Goal: Transaction & Acquisition: Purchase product/service

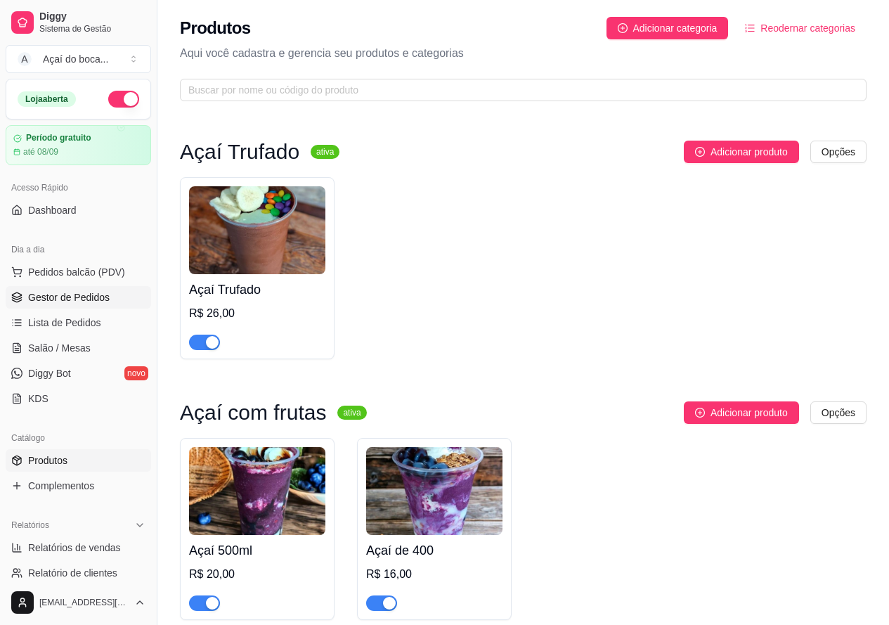
drag, startPoint x: 74, startPoint y: 294, endPoint x: 85, endPoint y: 290, distance: 12.0
click at [74, 294] on span "Gestor de Pedidos" at bounding box center [69, 297] width 82 height 14
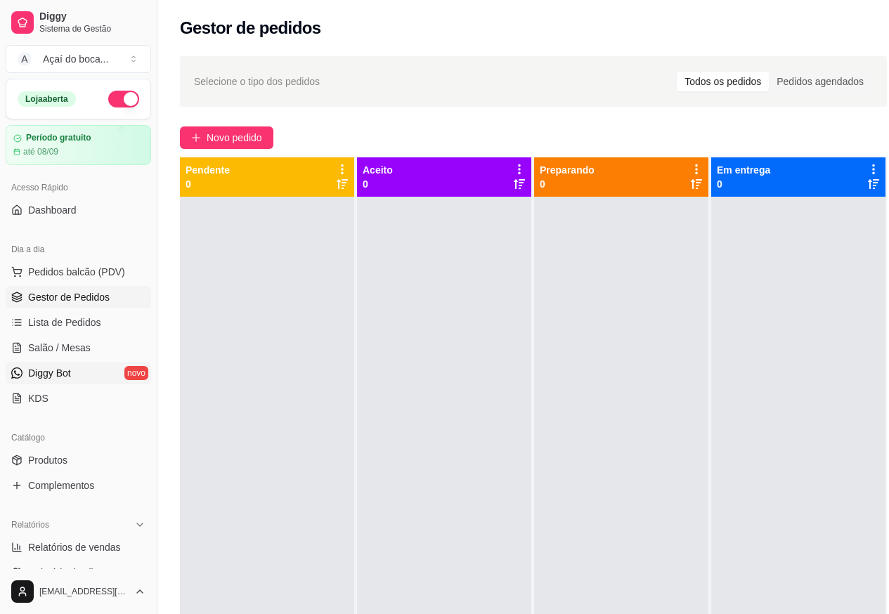
click at [84, 366] on link "Diggy Bot novo" at bounding box center [78, 373] width 145 height 22
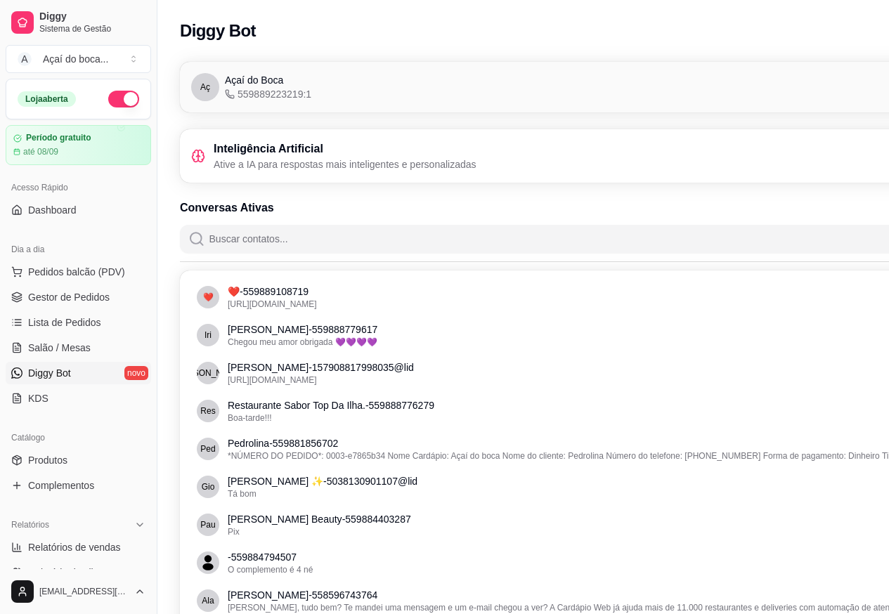
click at [205, 154] on icon at bounding box center [198, 156] width 14 height 14
click at [454, 155] on h3 "Inteligência Artificial" at bounding box center [345, 149] width 263 height 17
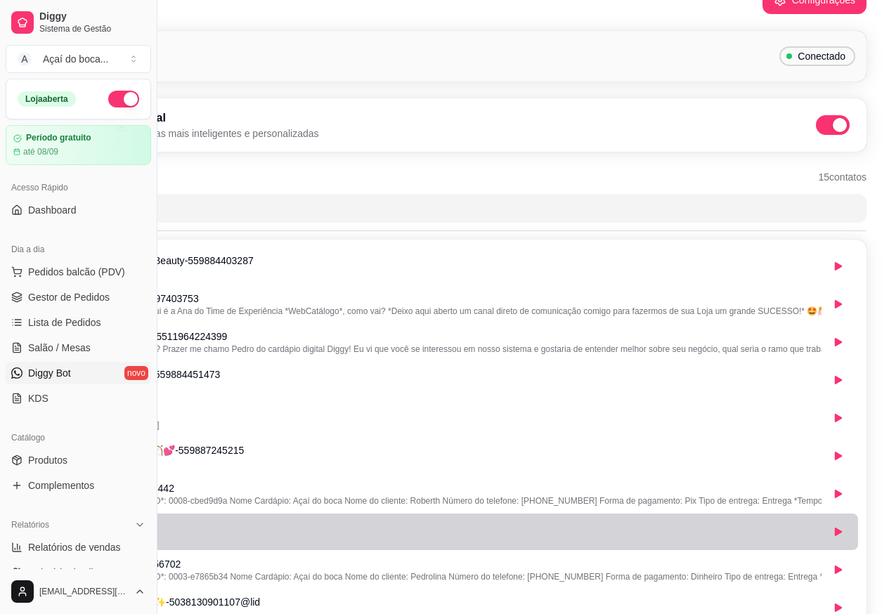
scroll to position [0, 157]
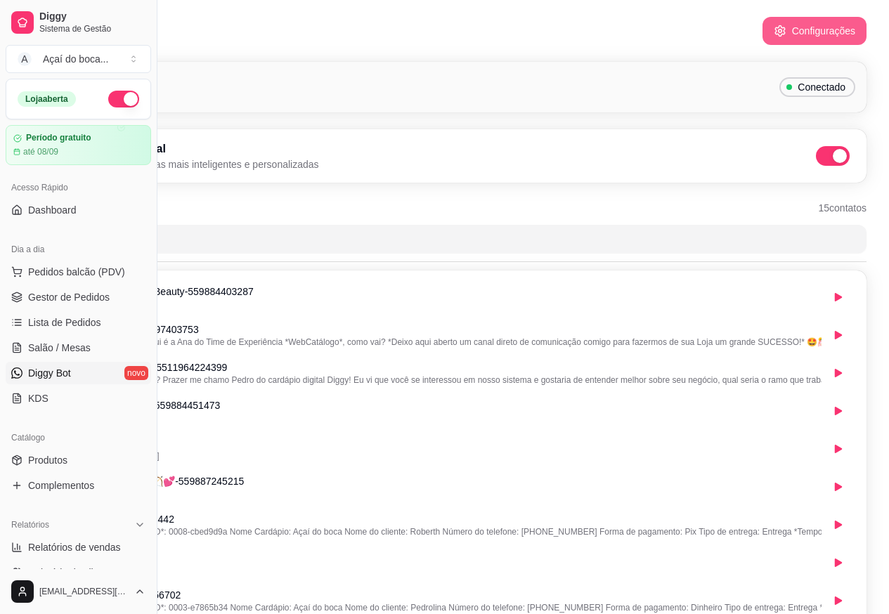
click at [829, 26] on button "Configurações" at bounding box center [814, 31] width 104 height 28
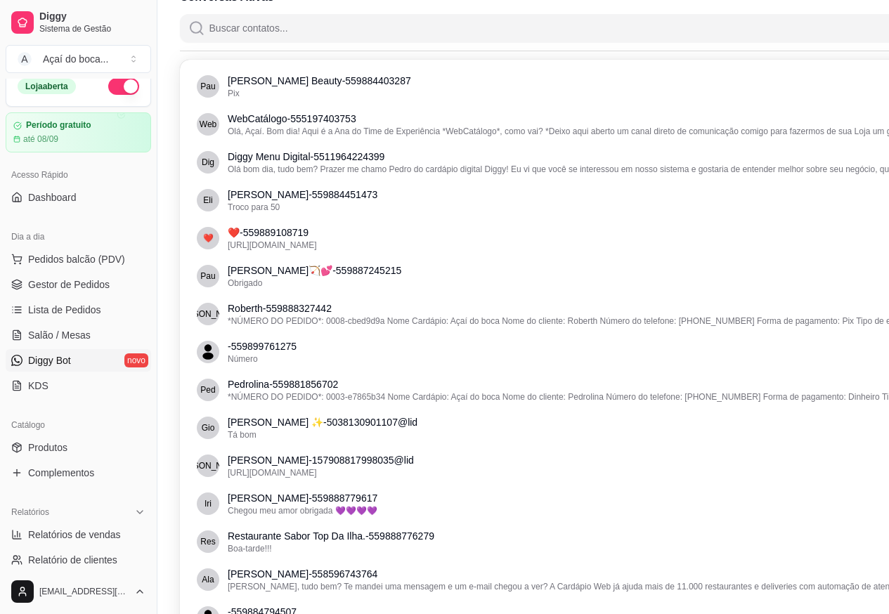
scroll to position [0, 0]
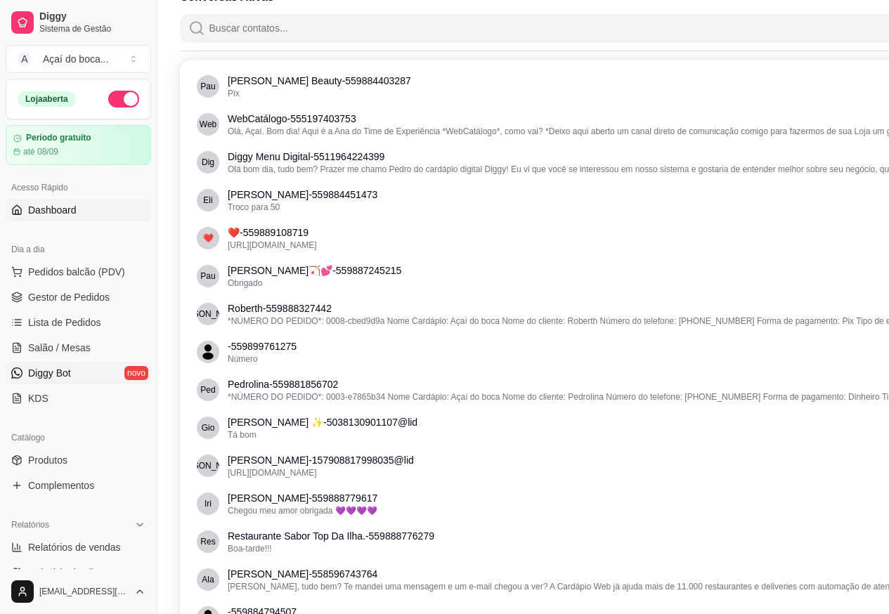
click at [60, 208] on span "Dashboard" at bounding box center [52, 210] width 48 height 14
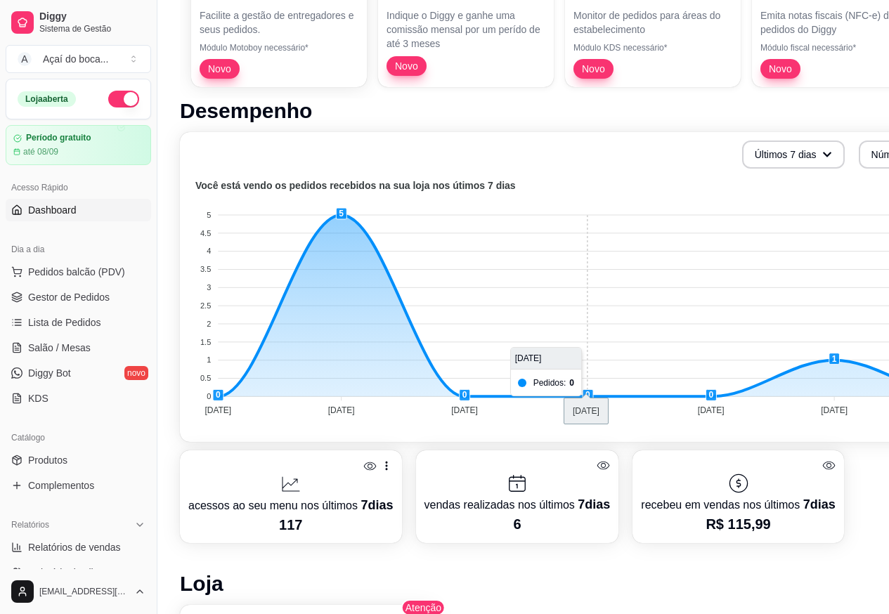
scroll to position [351, 0]
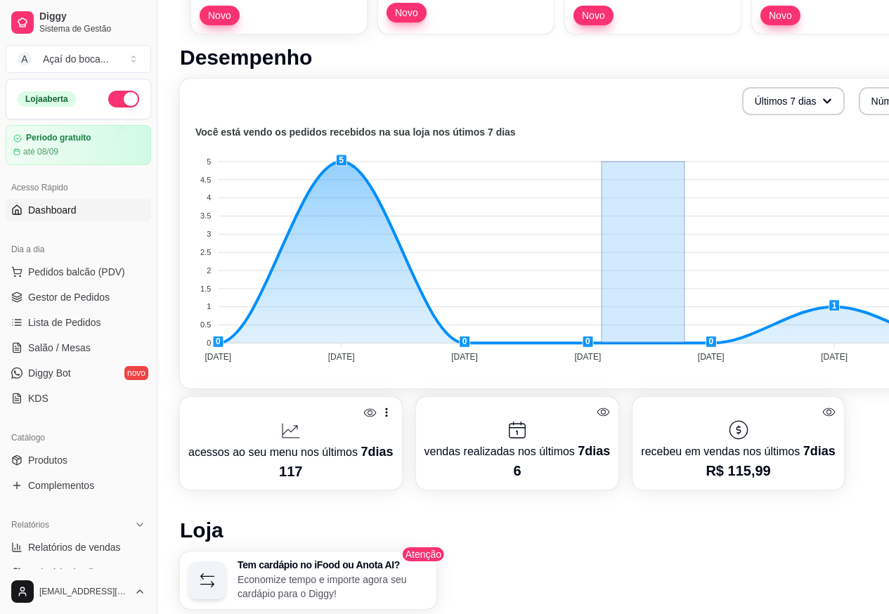
drag, startPoint x: 684, startPoint y: 363, endPoint x: 576, endPoint y: 363, distance: 108.2
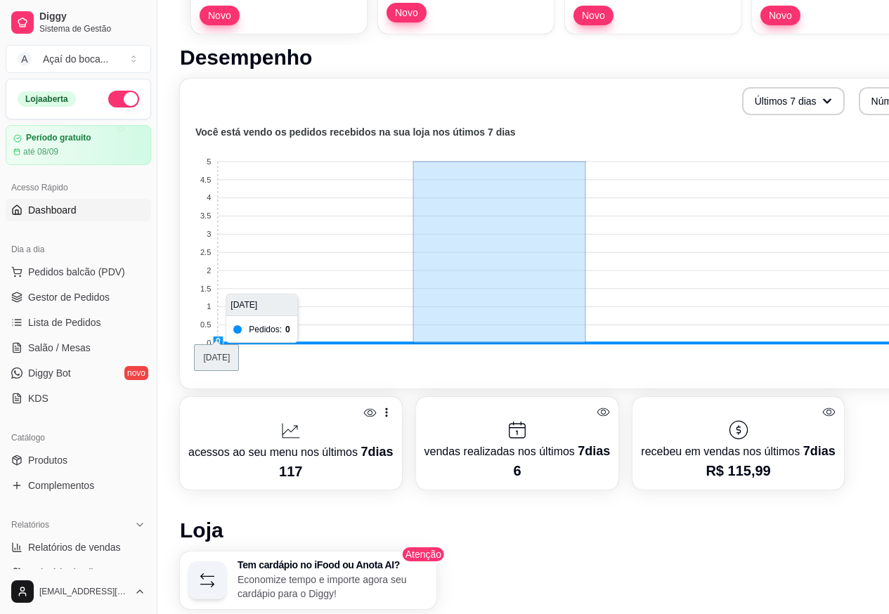
drag, startPoint x: 530, startPoint y: 335, endPoint x: 401, endPoint y: 335, distance: 128.6
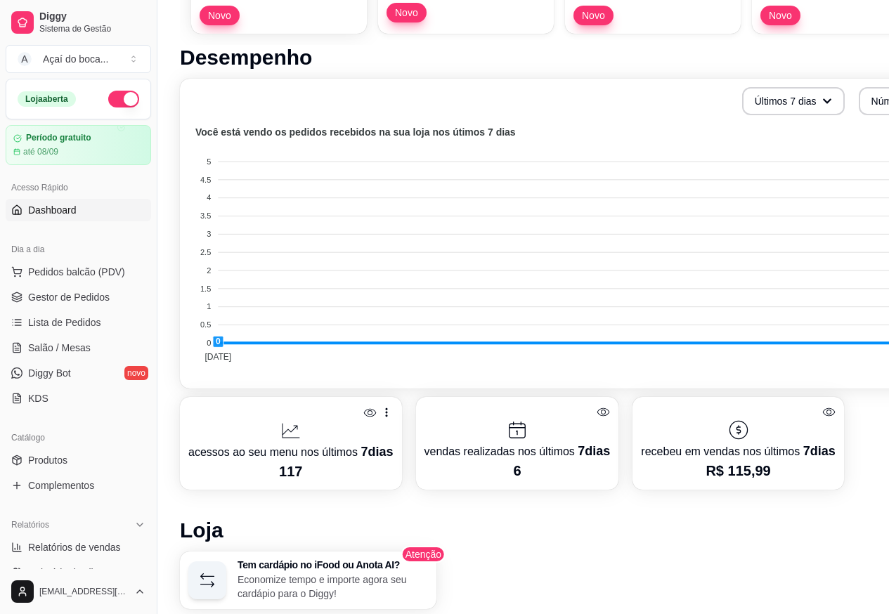
click at [376, 365] on foreignobject at bounding box center [584, 247] width 793 height 246
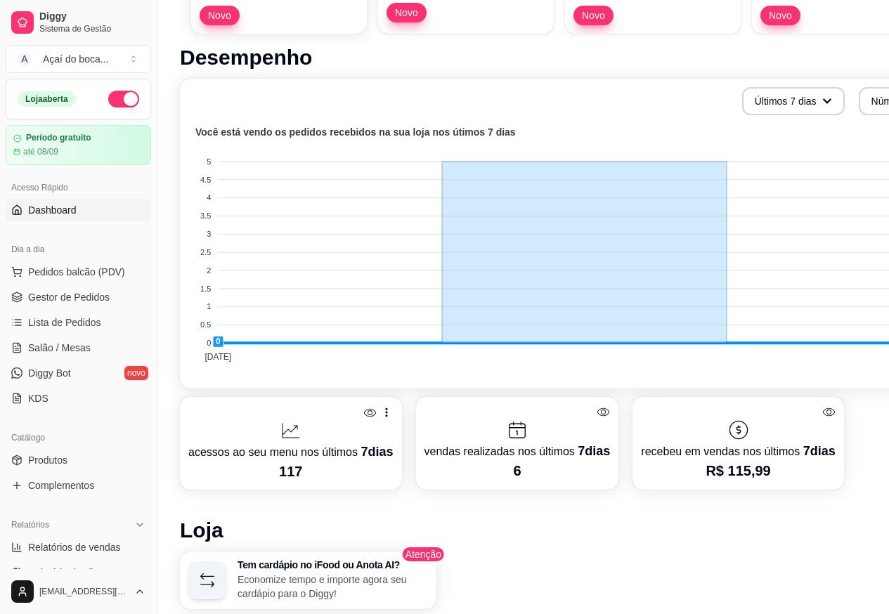
drag, startPoint x: 519, startPoint y: 327, endPoint x: 805, endPoint y: 365, distance: 289.2
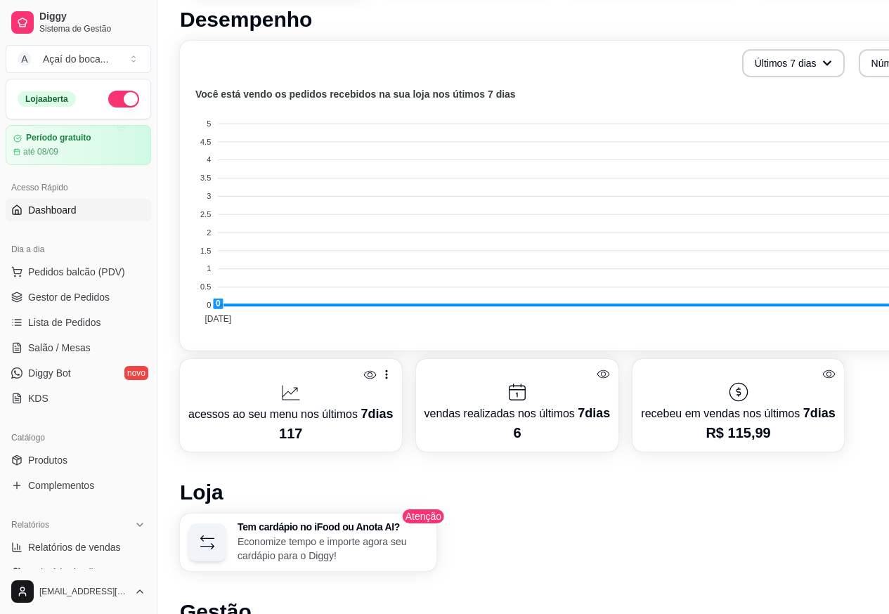
scroll to position [422, 0]
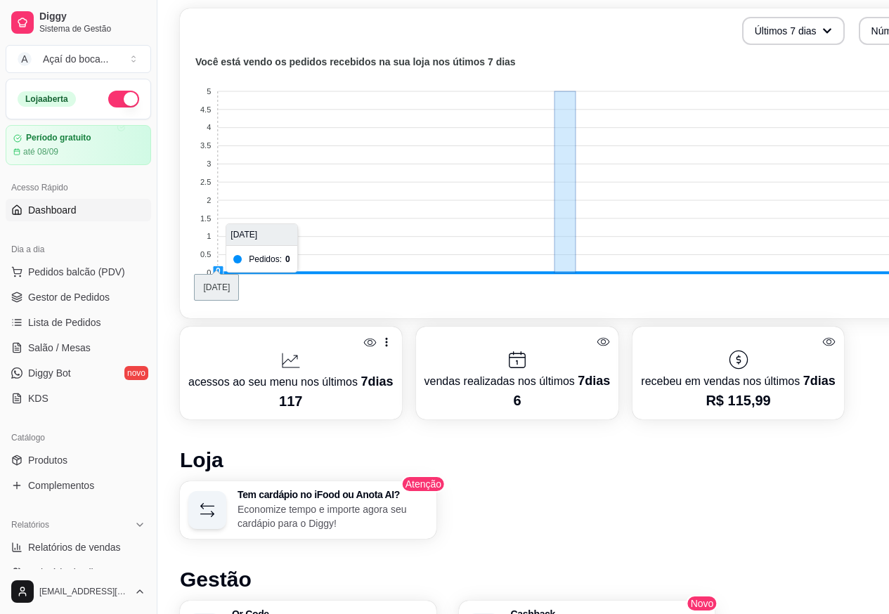
drag, startPoint x: 561, startPoint y: 266, endPoint x: 696, endPoint y: 267, distance: 134.9
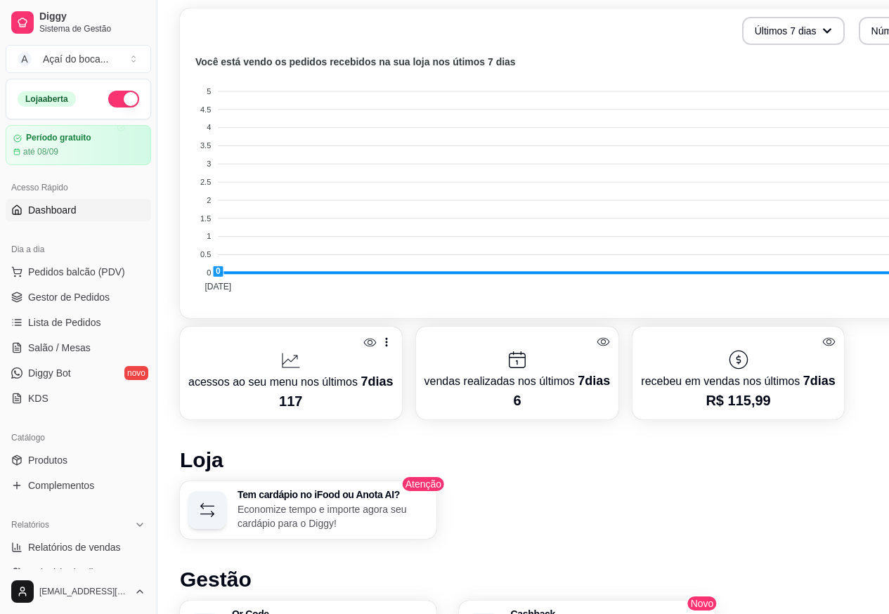
scroll to position [418, 0]
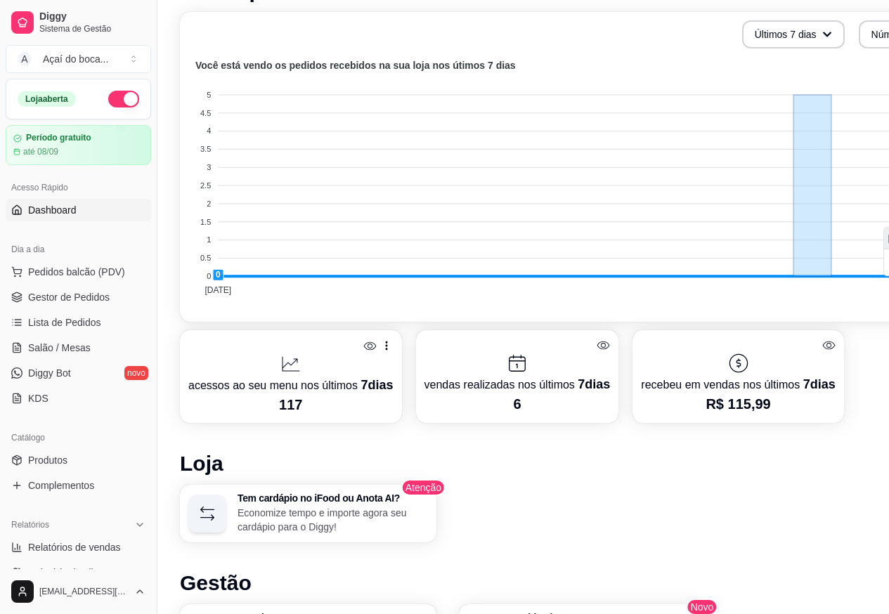
drag, startPoint x: 831, startPoint y: 254, endPoint x: 873, endPoint y: 254, distance: 41.5
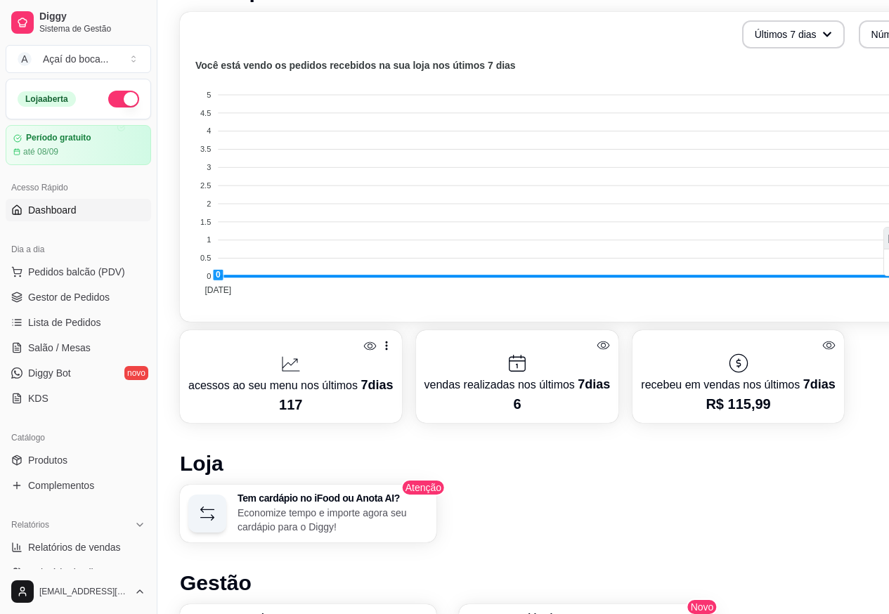
drag, startPoint x: 848, startPoint y: 256, endPoint x: 855, endPoint y: 264, distance: 10.4
click at [773, 196] on foreignobject at bounding box center [584, 180] width 793 height 246
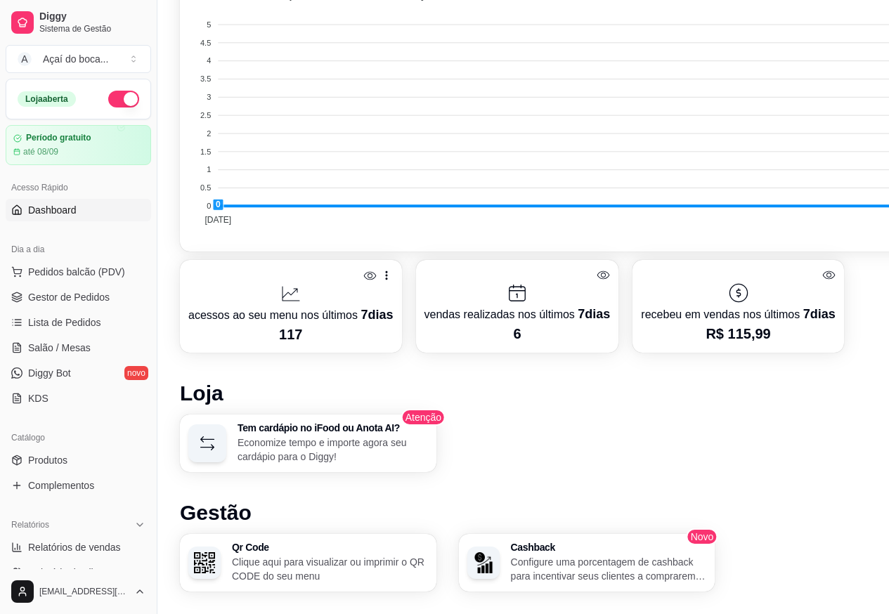
click at [372, 278] on icon at bounding box center [369, 275] width 13 height 13
click at [364, 278] on icon at bounding box center [369, 275] width 13 height 13
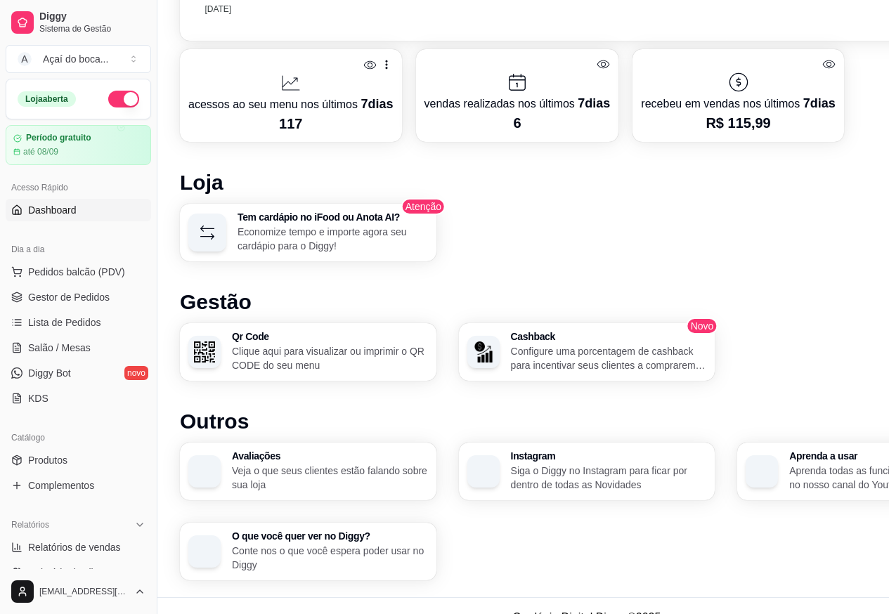
scroll to position [722, 0]
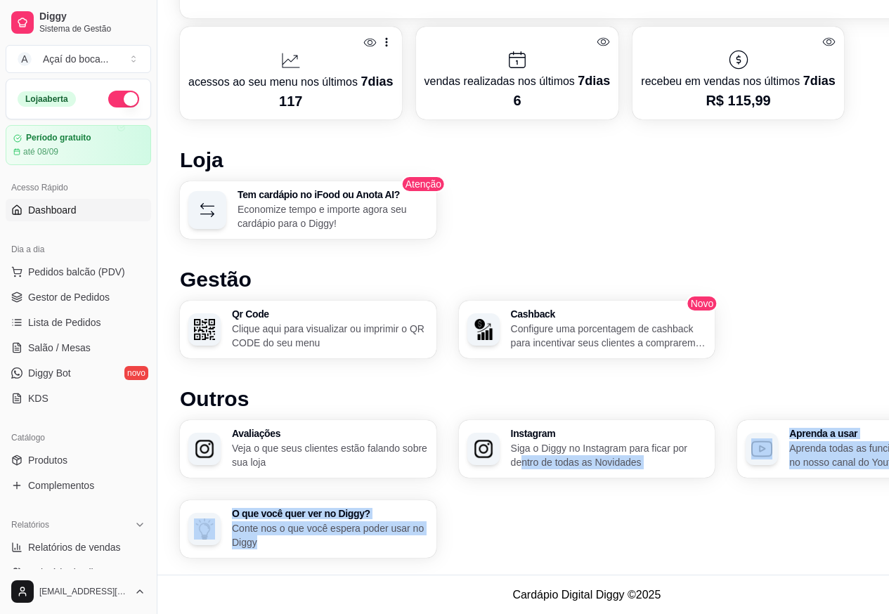
drag, startPoint x: 520, startPoint y: 530, endPoint x: 468, endPoint y: 540, distance: 53.1
click at [468, 540] on div "Avaliações Veja o que seus clientes estão falando sobre sua loja Instagram Siga…" at bounding box center [587, 489] width 814 height 138
click at [476, 519] on div "Avaliações Veja o que seus clientes estão falando sobre sua loja Instagram Siga…" at bounding box center [587, 489] width 814 height 138
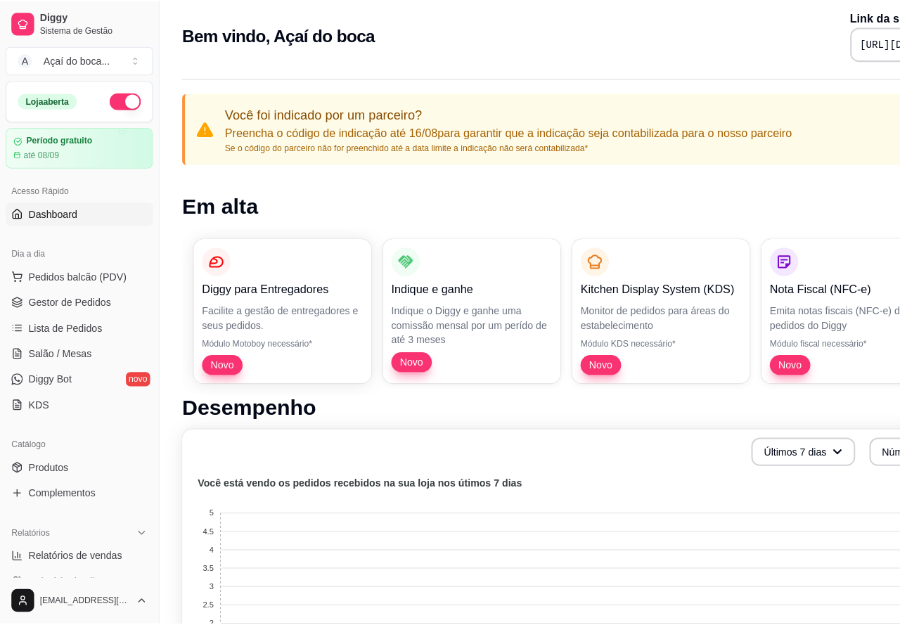
scroll to position [0, 0]
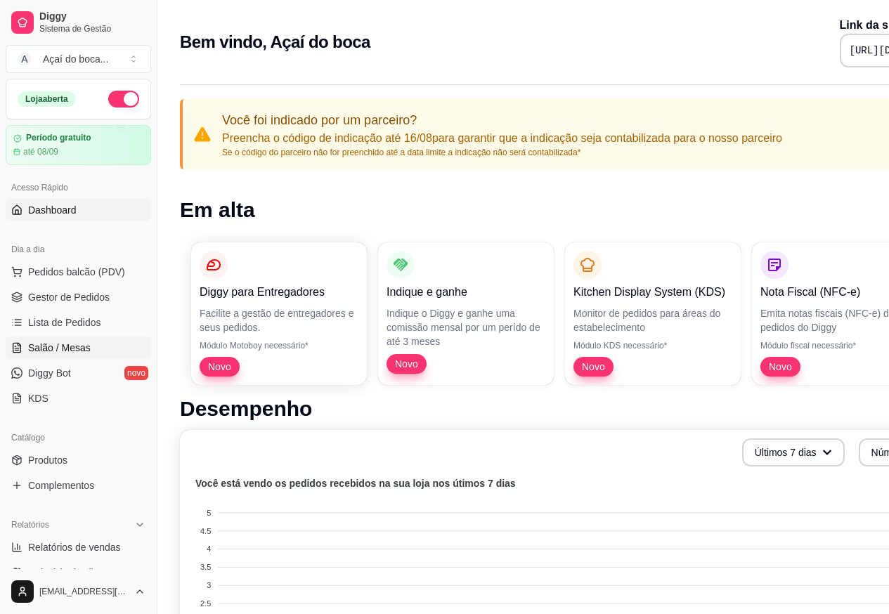
click at [65, 344] on span "Salão / Mesas" at bounding box center [59, 348] width 63 height 14
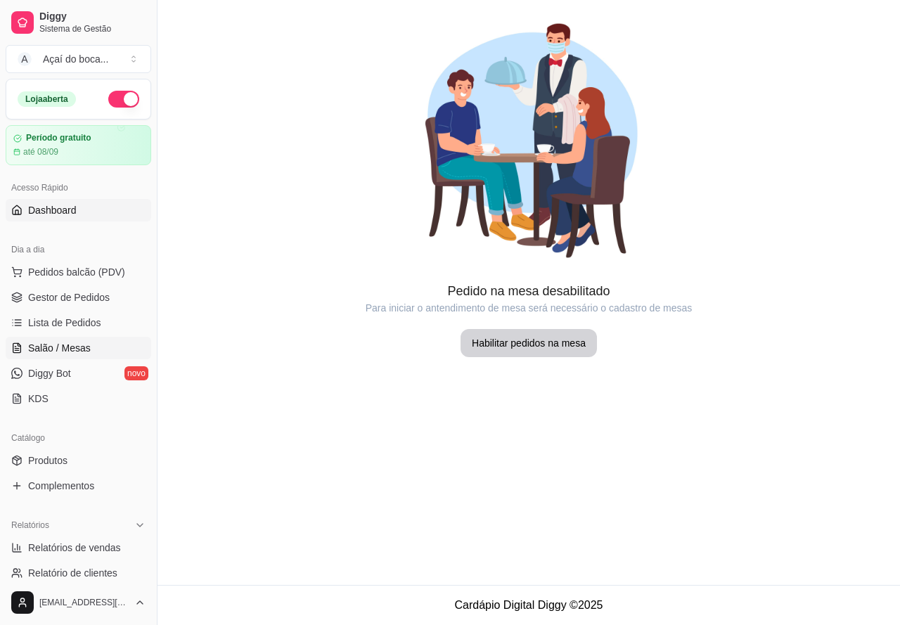
click at [72, 218] on link "Dashboard" at bounding box center [78, 210] width 145 height 22
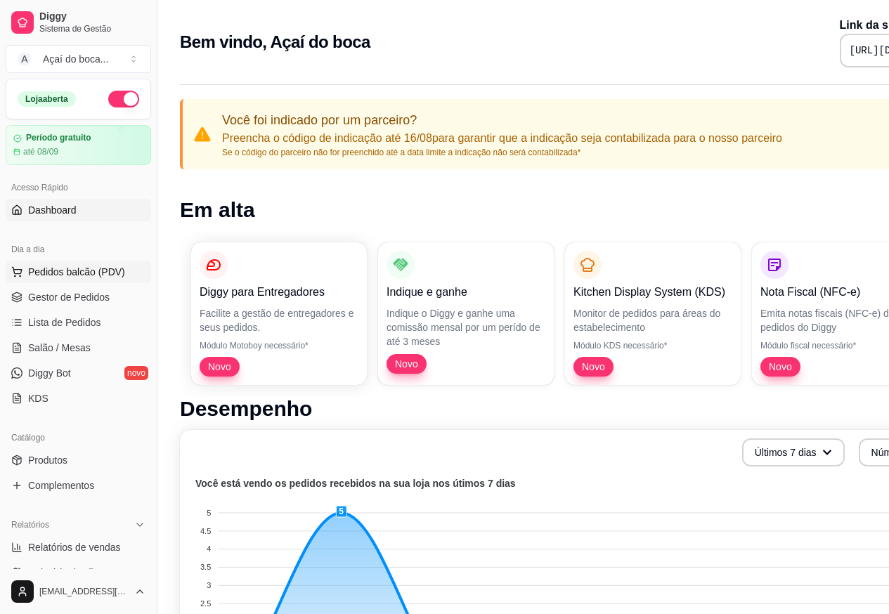
click at [82, 266] on span "Pedidos balcão (PDV)" at bounding box center [76, 272] width 97 height 14
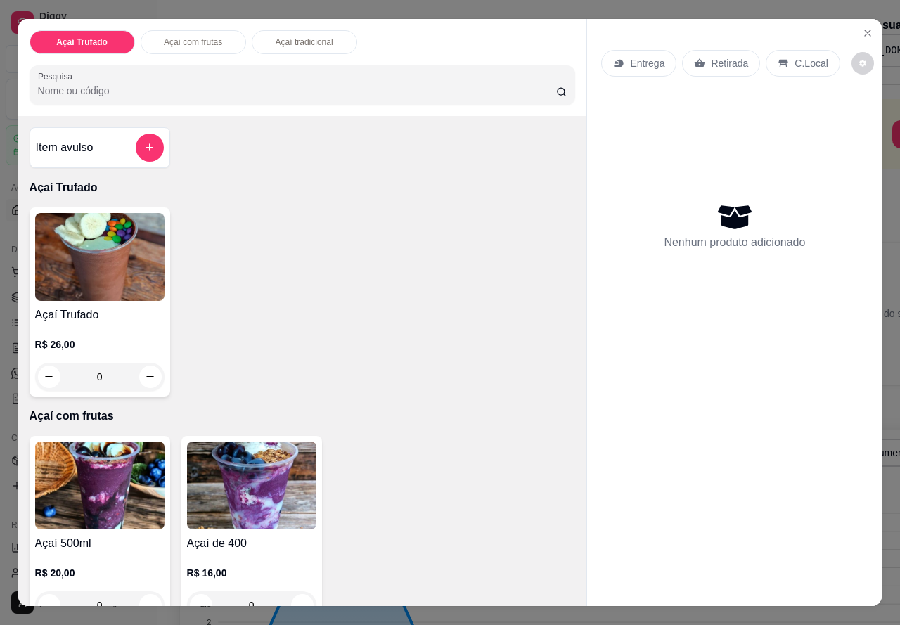
click at [533, 39] on div "Açaí Trufado Açaí com frutas Açaí tradicional" at bounding box center [303, 42] width 546 height 24
click at [865, 27] on icon "Close" at bounding box center [867, 32] width 11 height 11
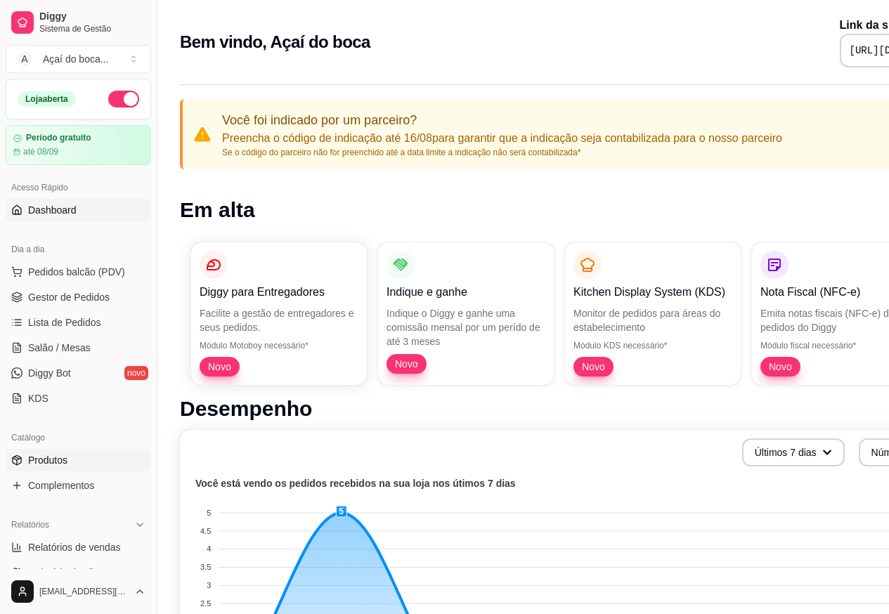
click at [79, 466] on link "Produtos" at bounding box center [78, 460] width 145 height 22
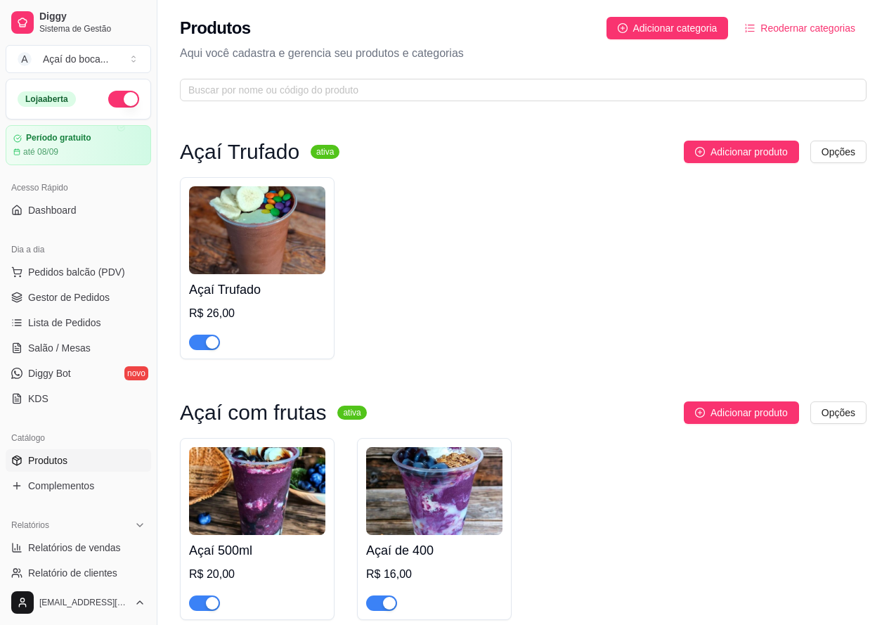
click at [263, 292] on h4 "Açaí Trufado" at bounding box center [257, 290] width 136 height 20
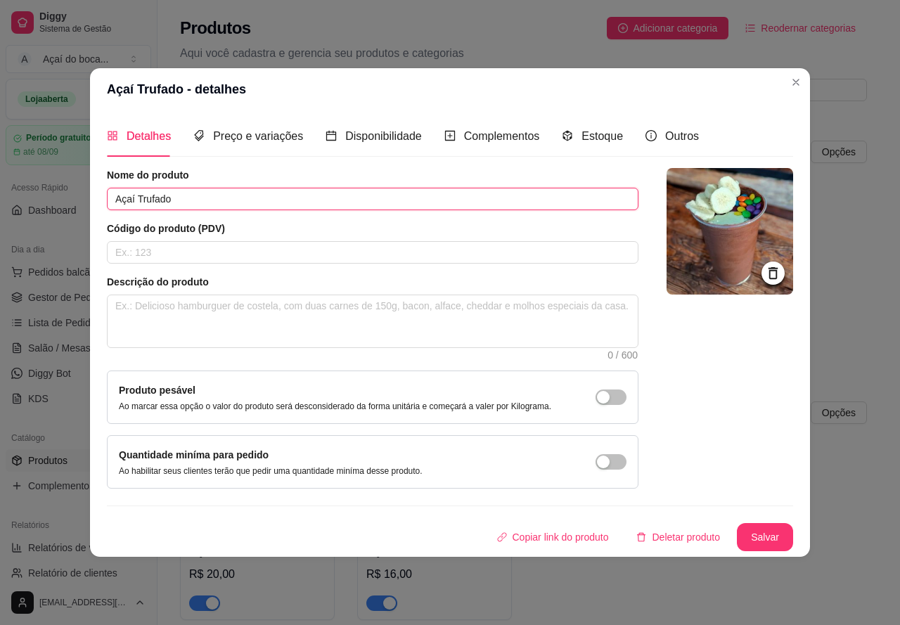
click at [235, 192] on input "Açaí Trufado" at bounding box center [372, 199] width 531 height 22
type input "Açaí Trufado 500ml"
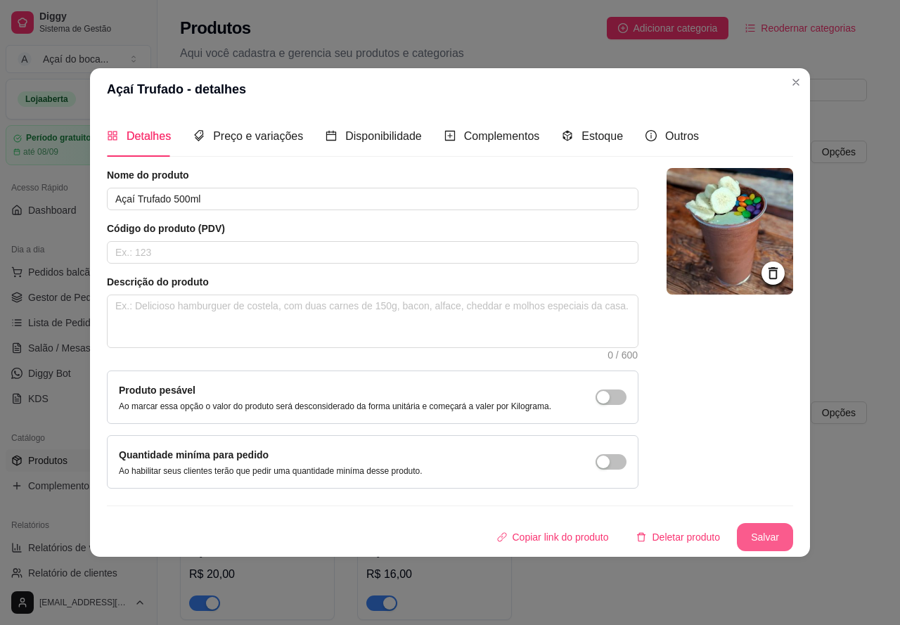
click at [765, 536] on button "Salvar" at bounding box center [764, 537] width 56 height 28
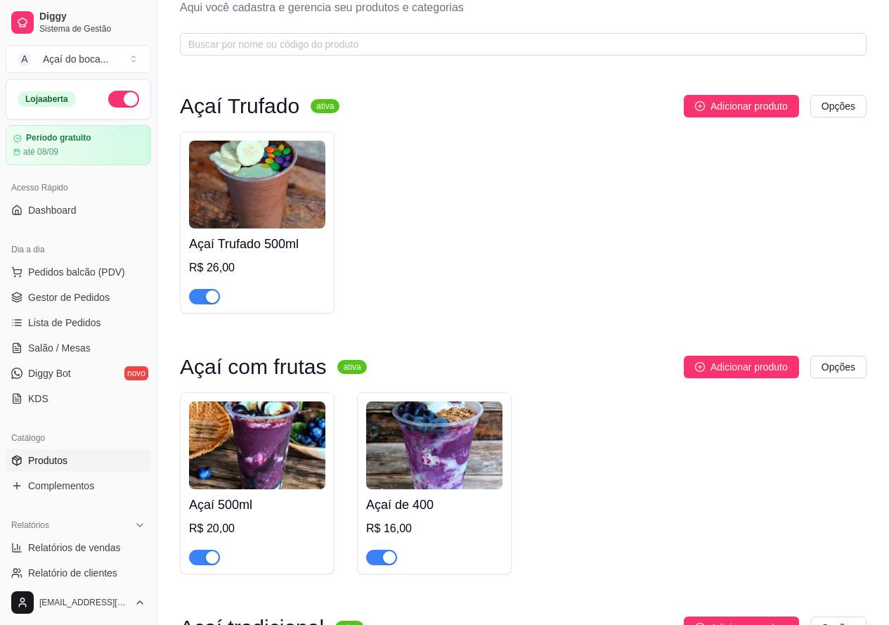
scroll to position [70, 0]
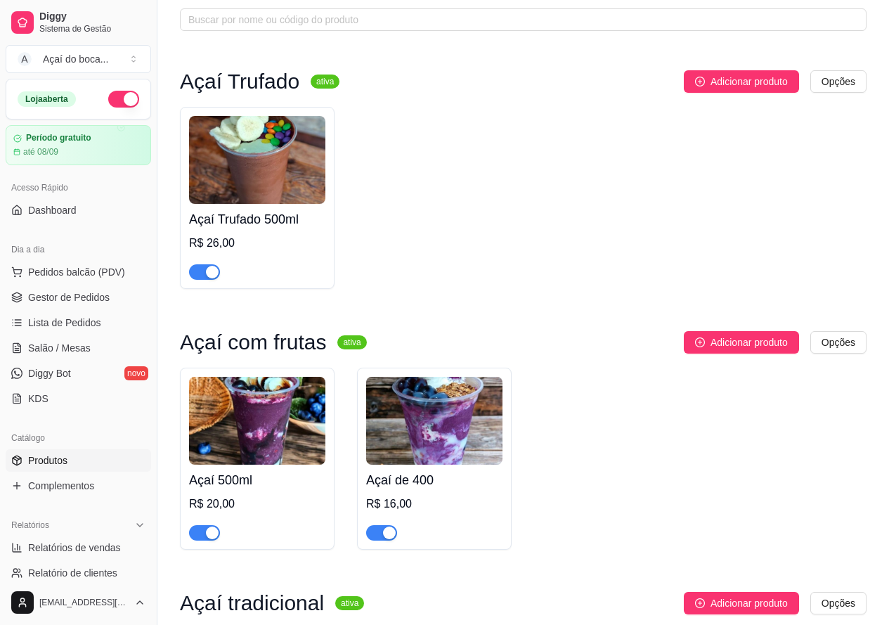
click at [399, 430] on img at bounding box center [434, 421] width 136 height 88
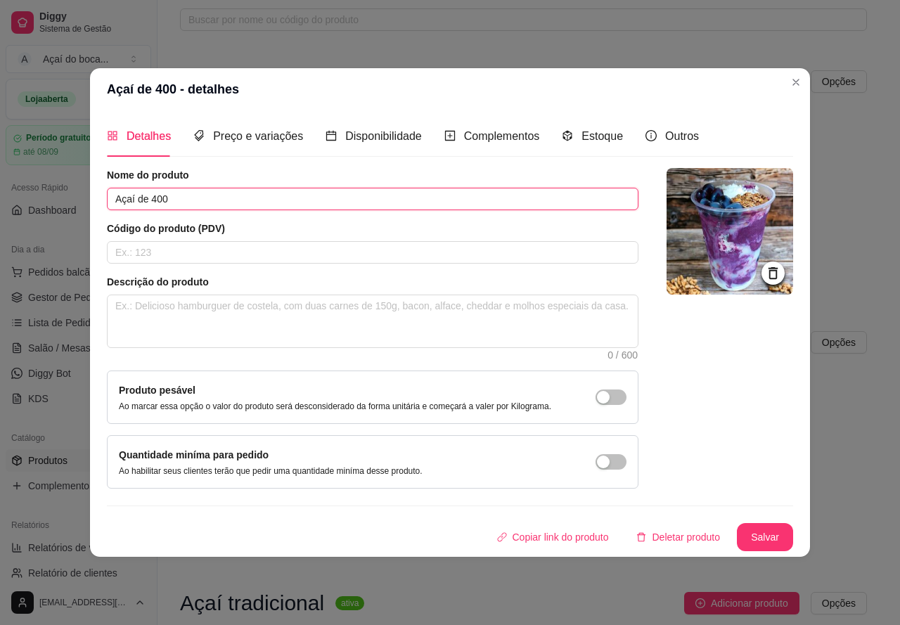
click at [280, 200] on input "Açaí de 400" at bounding box center [372, 199] width 531 height 22
type input "Açaí de 400ml"
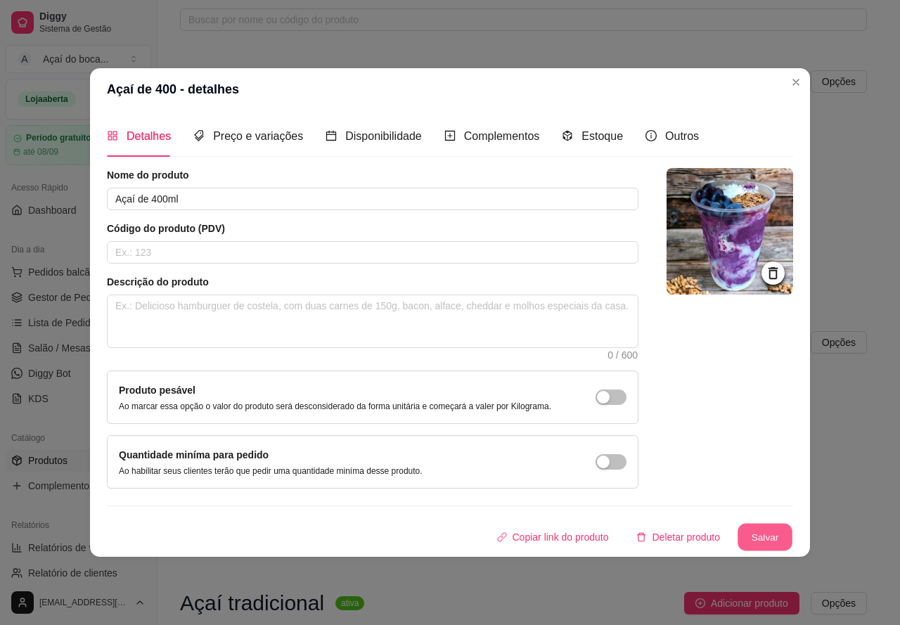
click at [760, 535] on button "Salvar" at bounding box center [764, 536] width 55 height 27
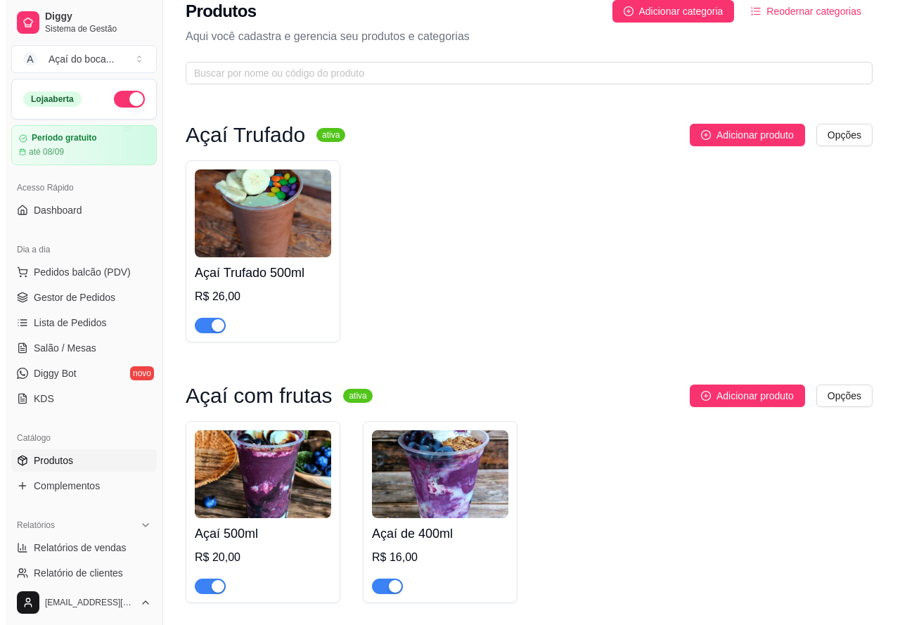
scroll to position [0, 0]
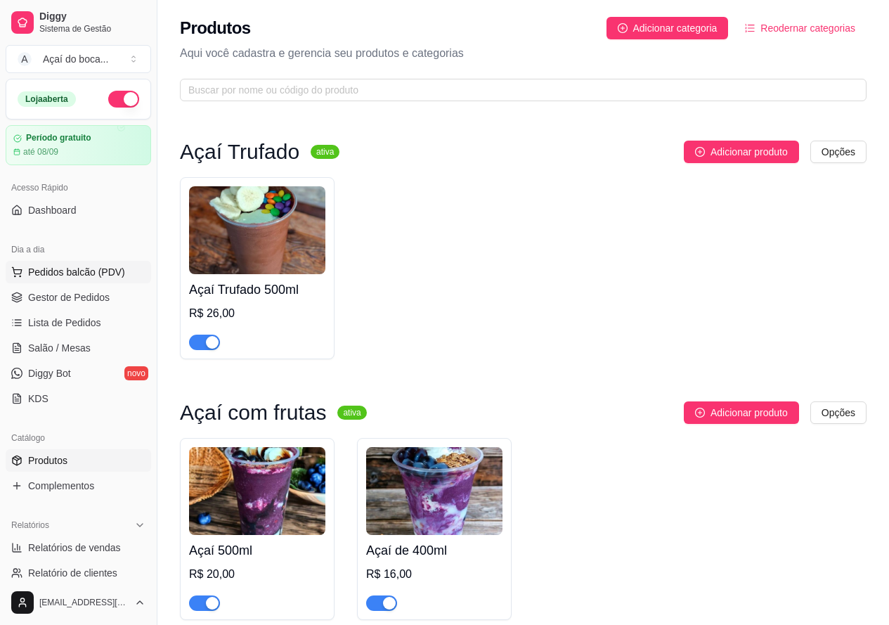
click at [112, 265] on span "Pedidos balcão (PDV)" at bounding box center [76, 272] width 97 height 14
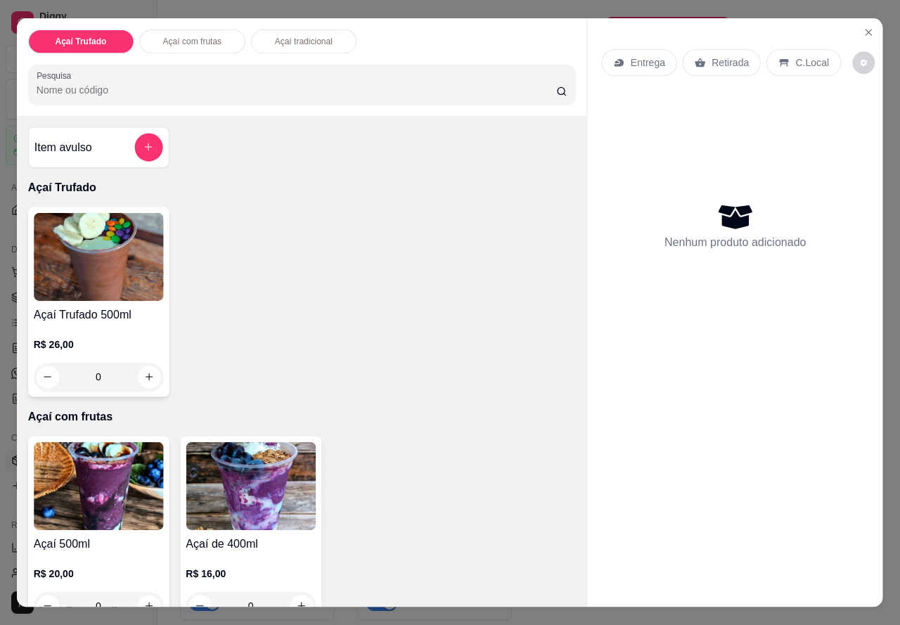
click at [82, 274] on img at bounding box center [99, 256] width 130 height 88
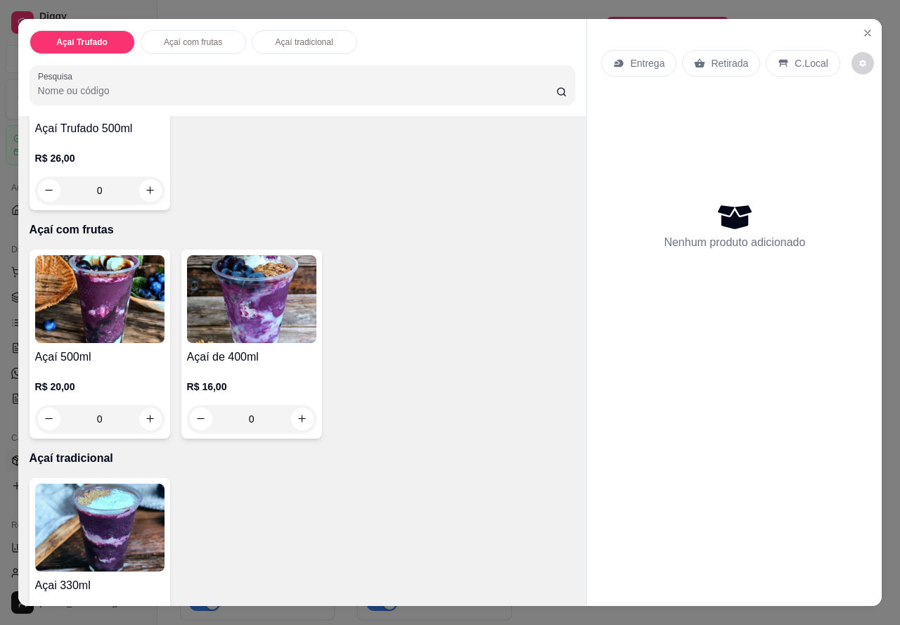
scroll to position [211, 0]
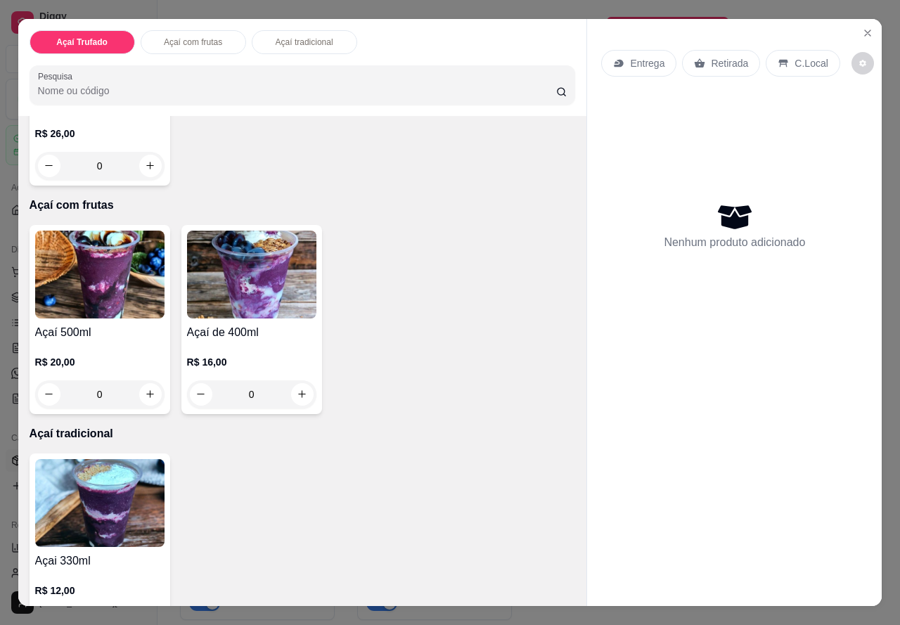
click at [102, 313] on div "Açaí 500ml R$ 20,00 0" at bounding box center [100, 319] width 141 height 189
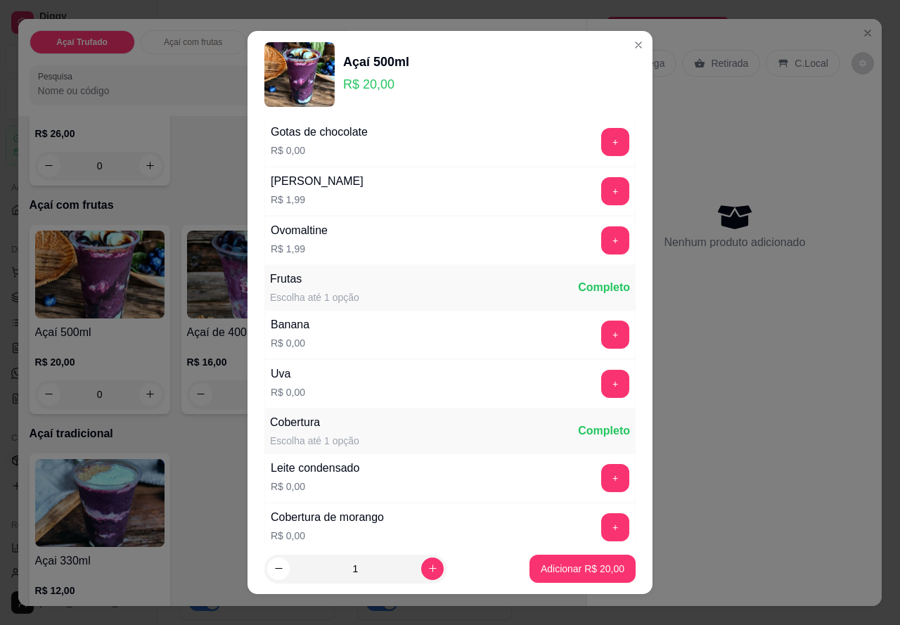
scroll to position [422, 0]
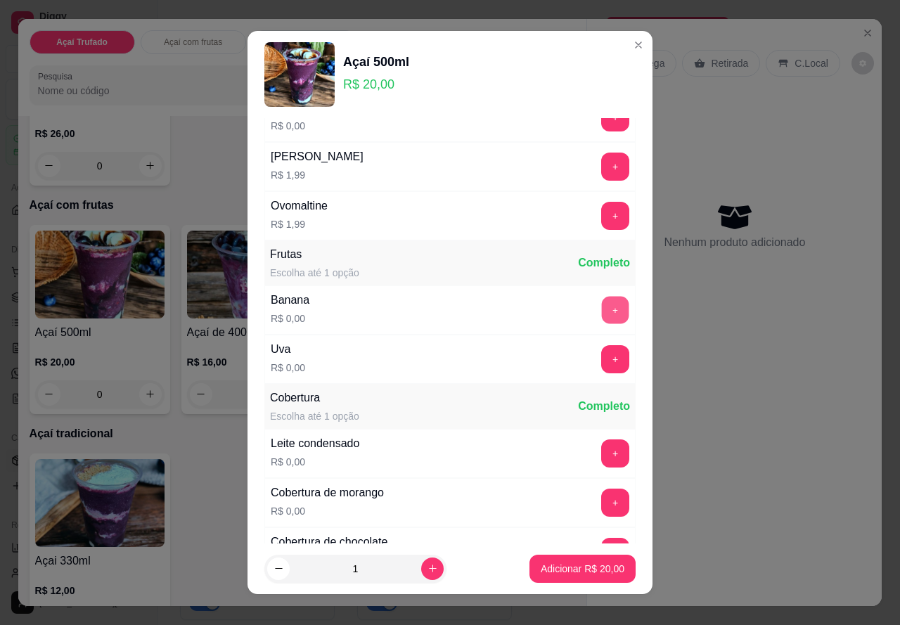
click at [602, 310] on button "+" at bounding box center [615, 310] width 27 height 27
click at [595, 355] on div "+" at bounding box center [614, 359] width 39 height 28
click at [538, 313] on button "-" at bounding box center [552, 310] width 28 height 28
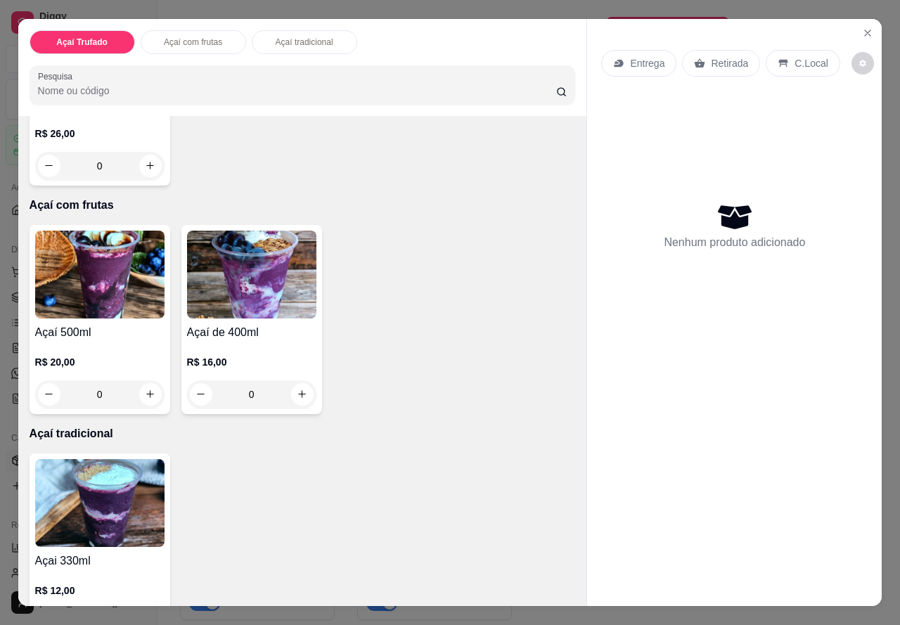
click at [864, 27] on icon "Close" at bounding box center [867, 32] width 11 height 11
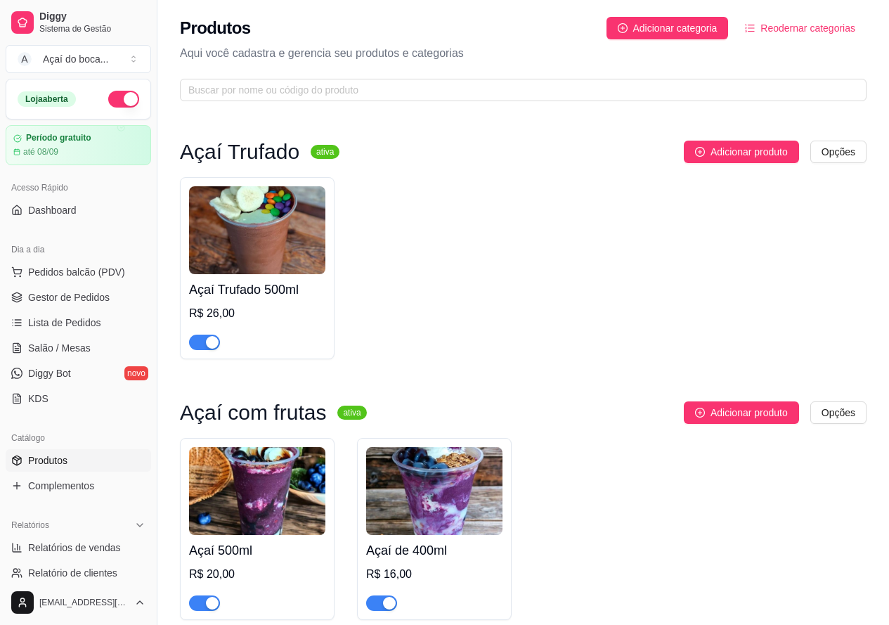
drag, startPoint x: 89, startPoint y: 461, endPoint x: 150, endPoint y: 410, distance: 79.8
click at [89, 461] on link "Produtos" at bounding box center [78, 460] width 145 height 22
click at [268, 237] on img at bounding box center [257, 230] width 136 height 88
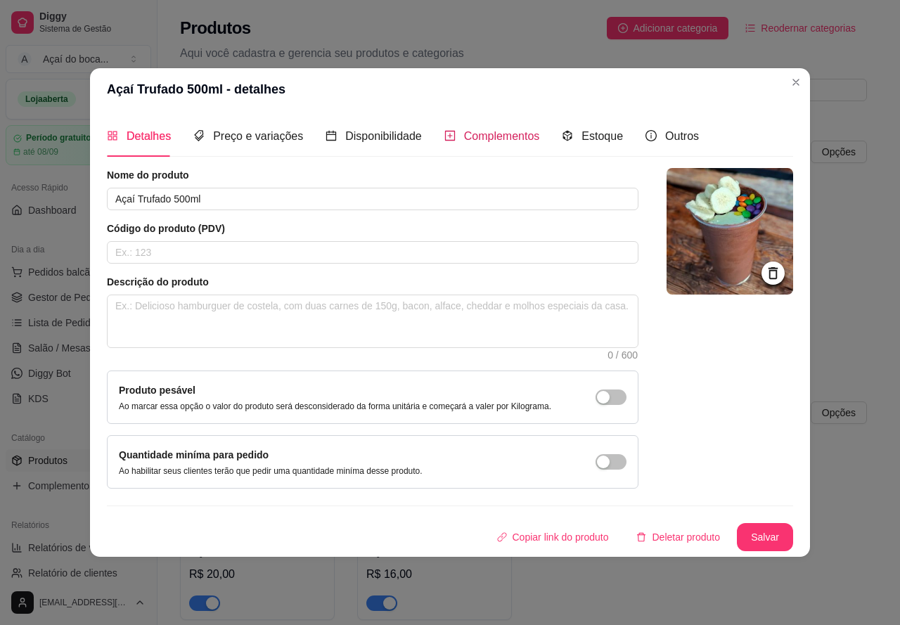
click at [464, 141] on span "Complementos" at bounding box center [502, 136] width 76 height 12
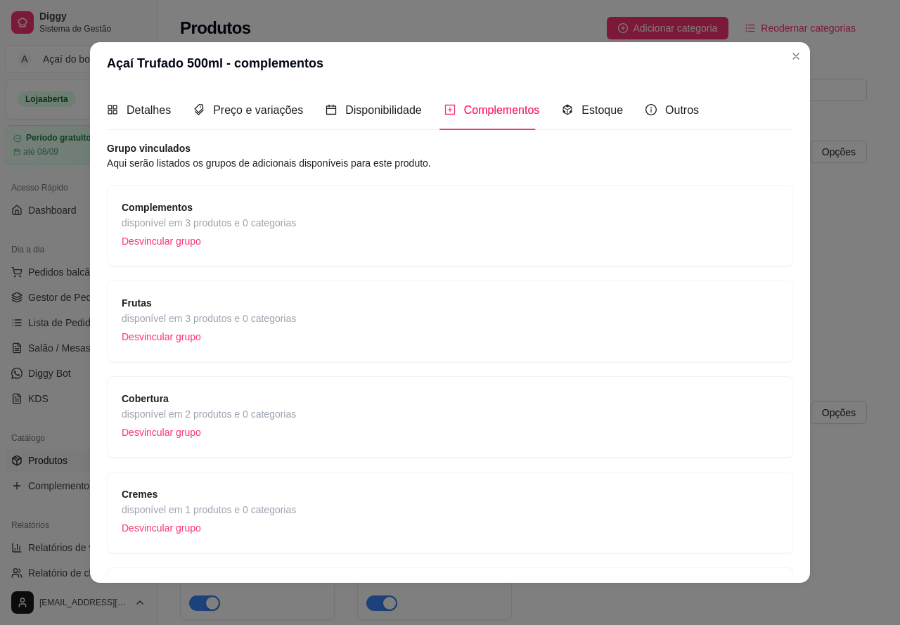
click at [313, 304] on div "Frutas disponível em 3 produtos e 0 categorias Desvincular grupo" at bounding box center [450, 321] width 656 height 52
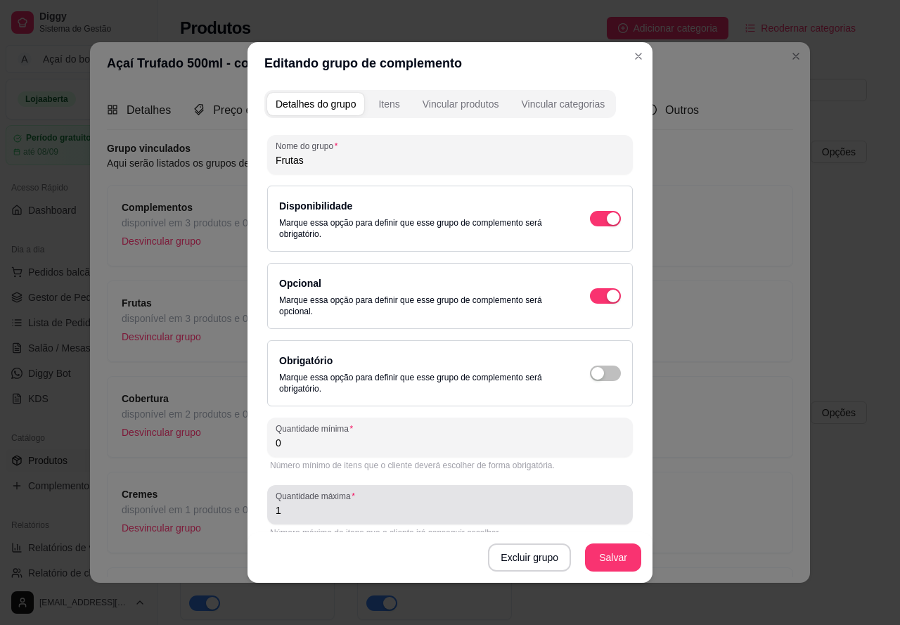
click at [334, 505] on input "1" at bounding box center [449, 510] width 349 height 14
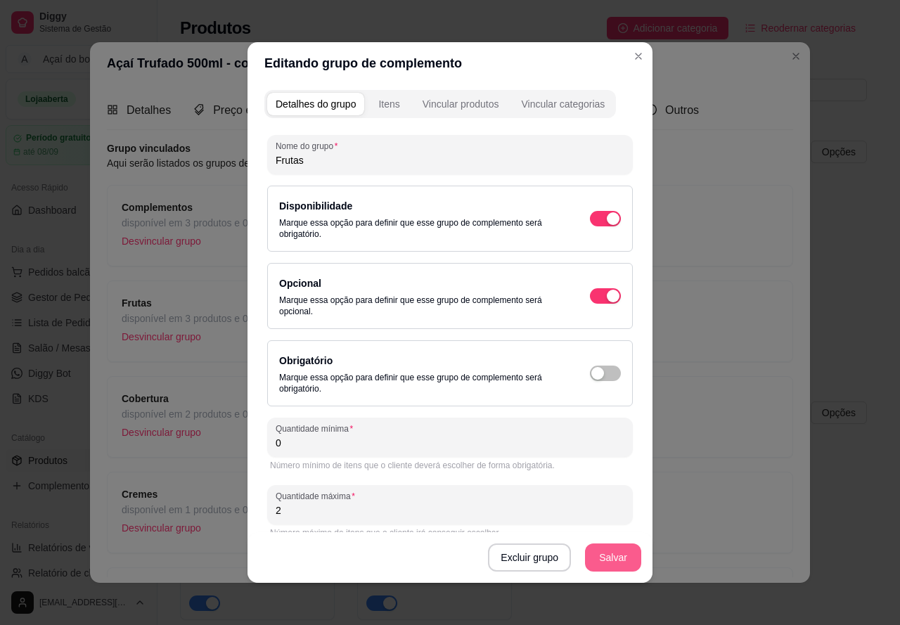
type input "2"
click at [616, 557] on button "Salvar" at bounding box center [613, 557] width 56 height 28
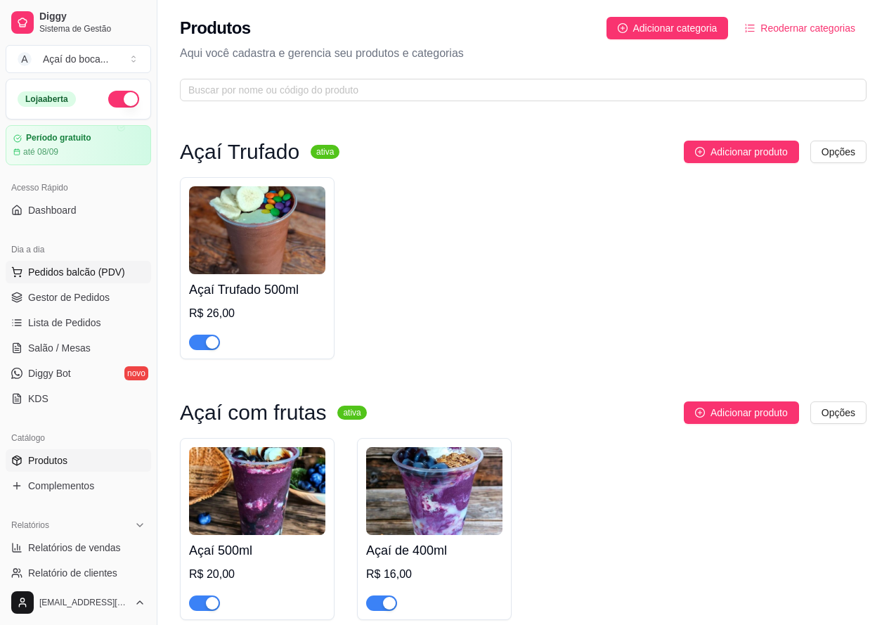
click at [111, 273] on span "Pedidos balcão (PDV)" at bounding box center [76, 272] width 97 height 14
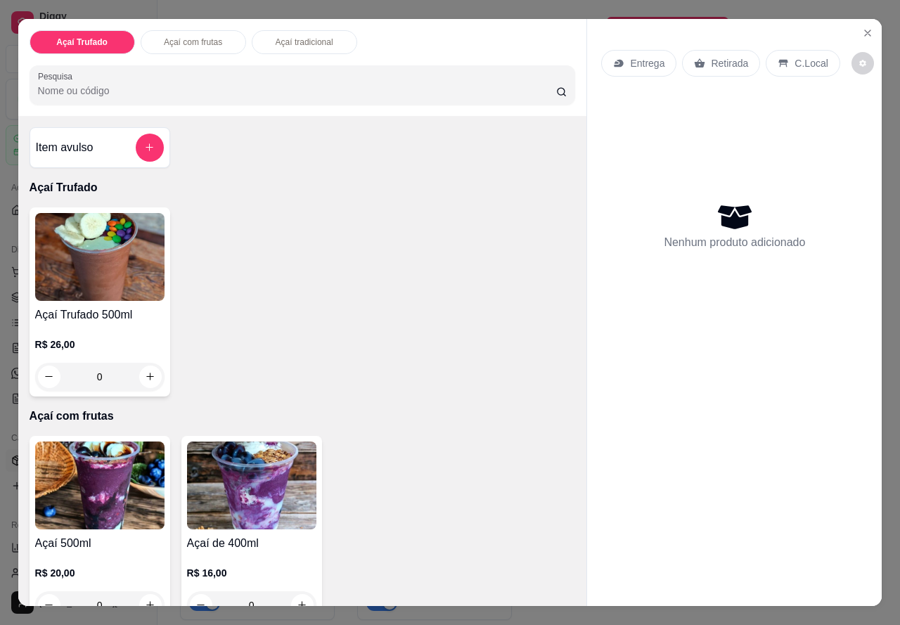
click at [105, 456] on img at bounding box center [99, 485] width 129 height 88
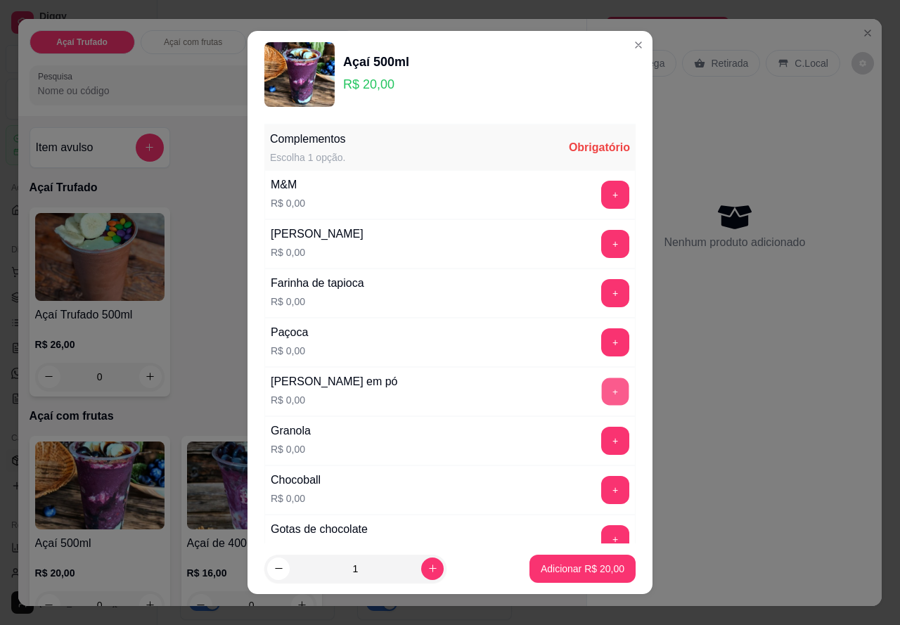
click at [602, 395] on button "+" at bounding box center [615, 391] width 27 height 27
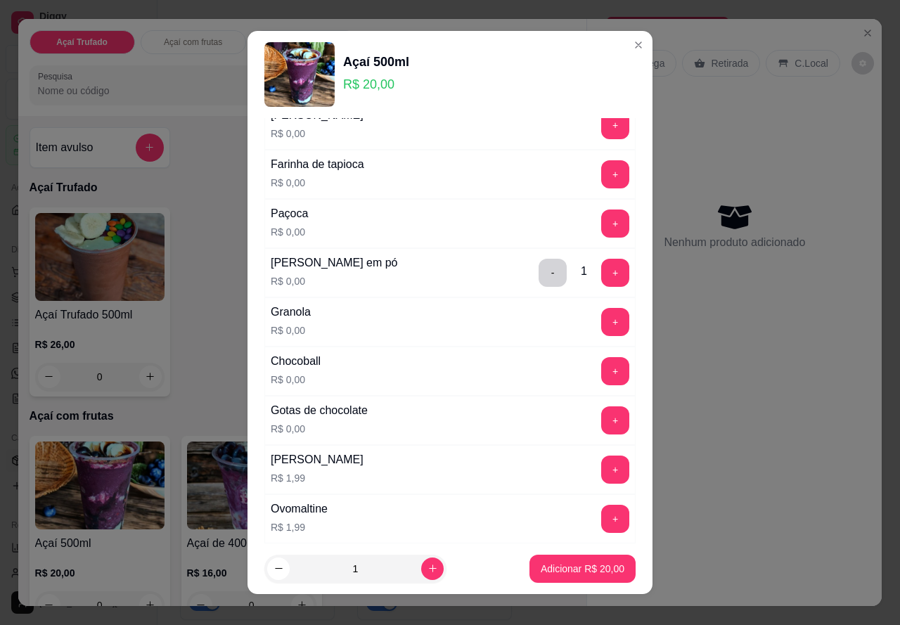
scroll to position [141, 0]
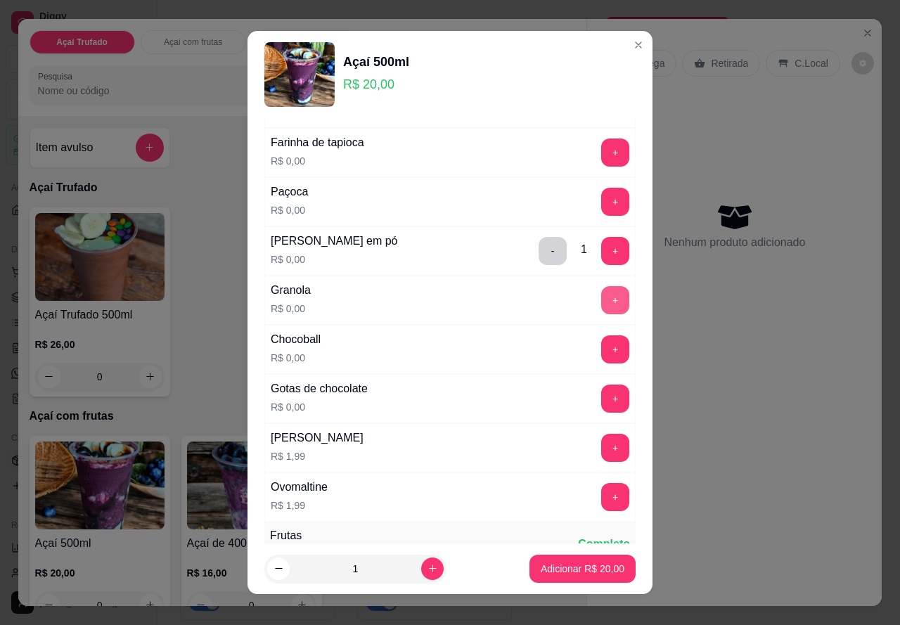
click at [601, 309] on button "+" at bounding box center [615, 300] width 28 height 28
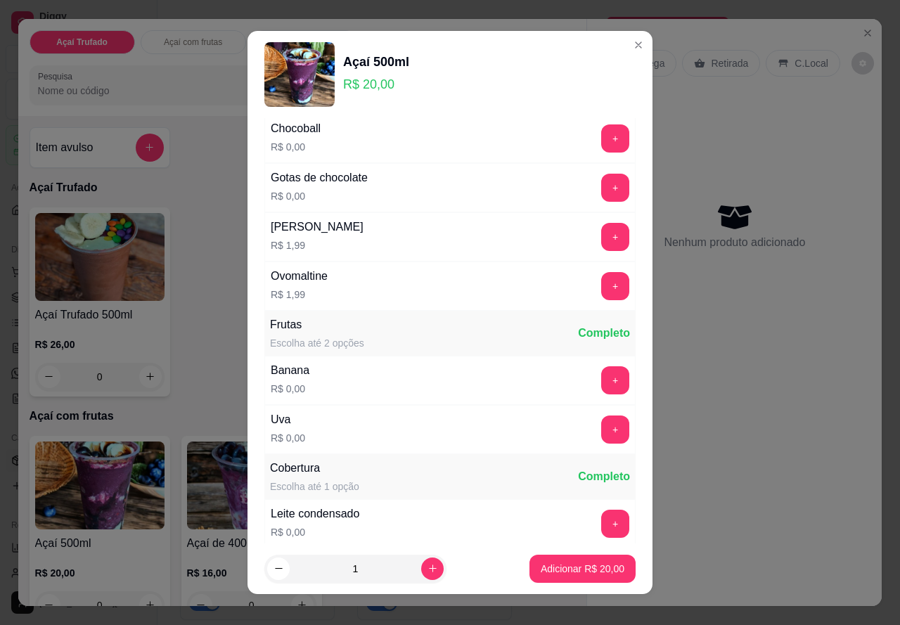
scroll to position [422, 0]
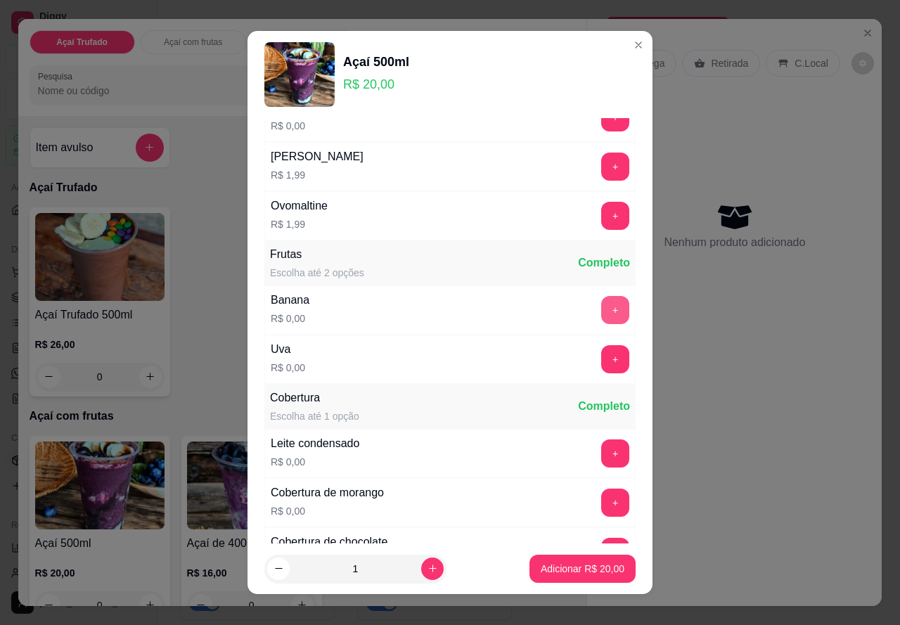
click at [601, 317] on button "+" at bounding box center [615, 310] width 28 height 28
click at [602, 351] on button "+" at bounding box center [615, 359] width 27 height 27
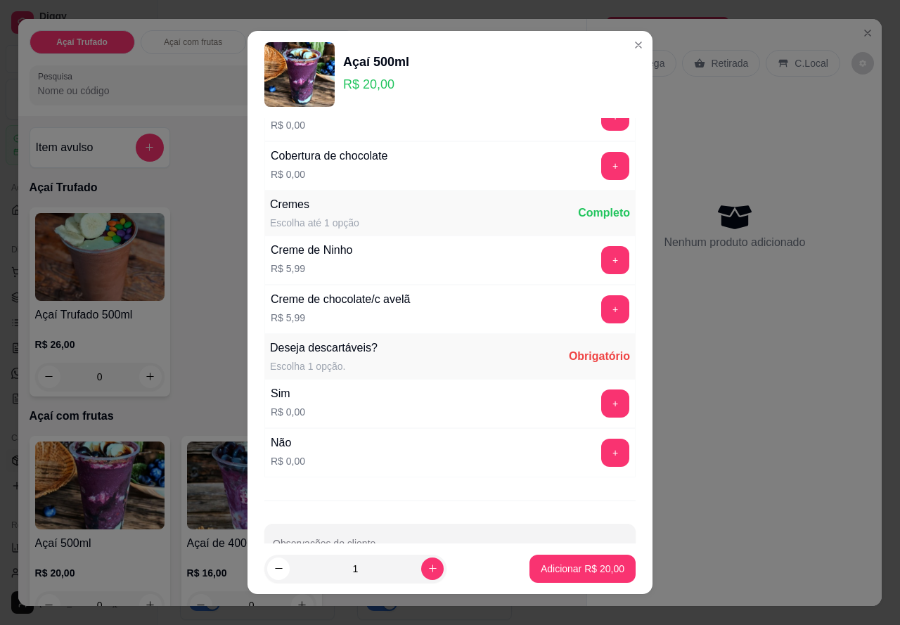
scroll to position [843, 0]
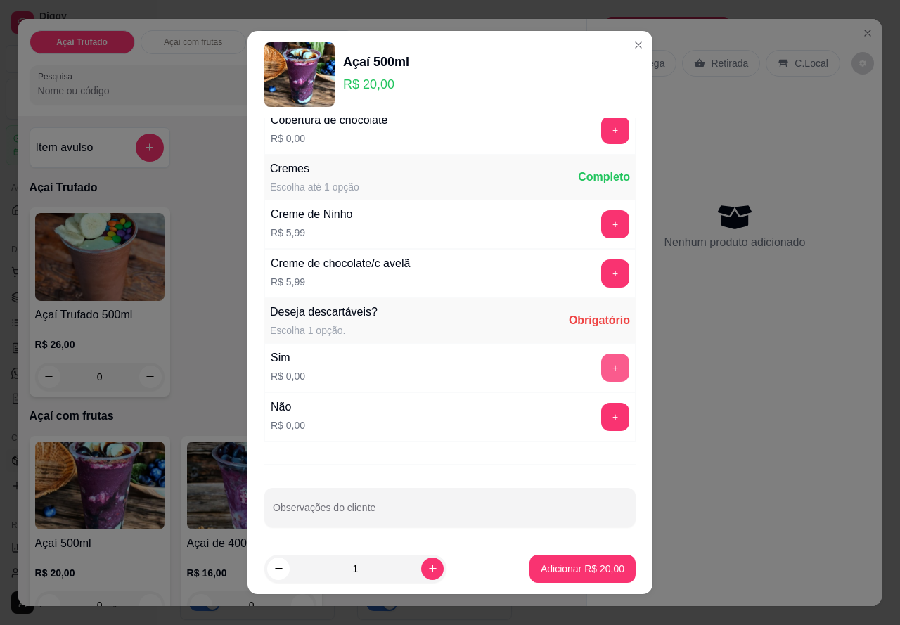
click at [601, 367] on button "+" at bounding box center [615, 367] width 28 height 28
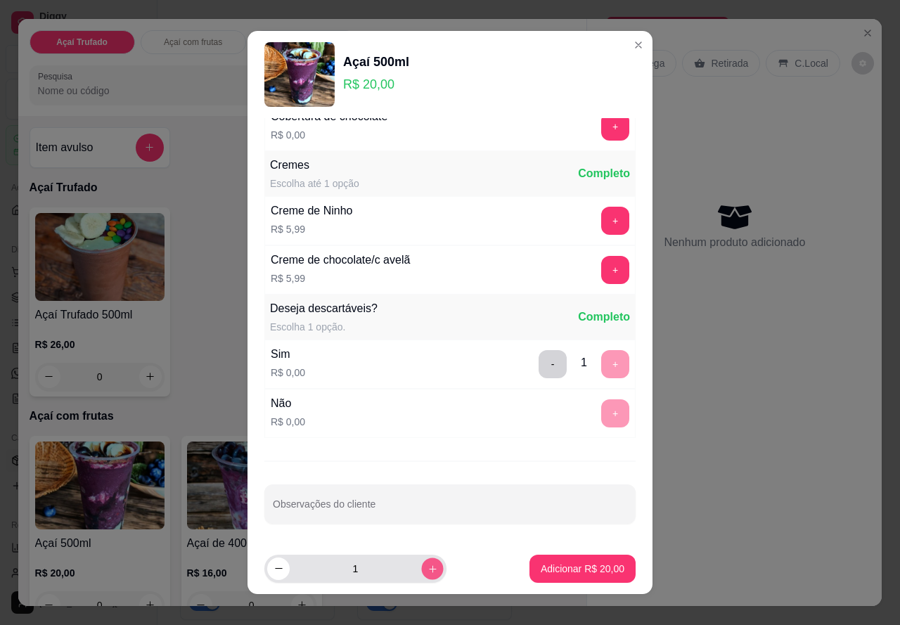
click at [427, 564] on icon "increase-product-quantity" at bounding box center [432, 568] width 11 height 11
click at [275, 569] on icon "decrease-product-quantity" at bounding box center [278, 568] width 7 height 1
type input "1"
click at [556, 570] on p "Adicionar R$ 20,00" at bounding box center [583, 568] width 82 height 13
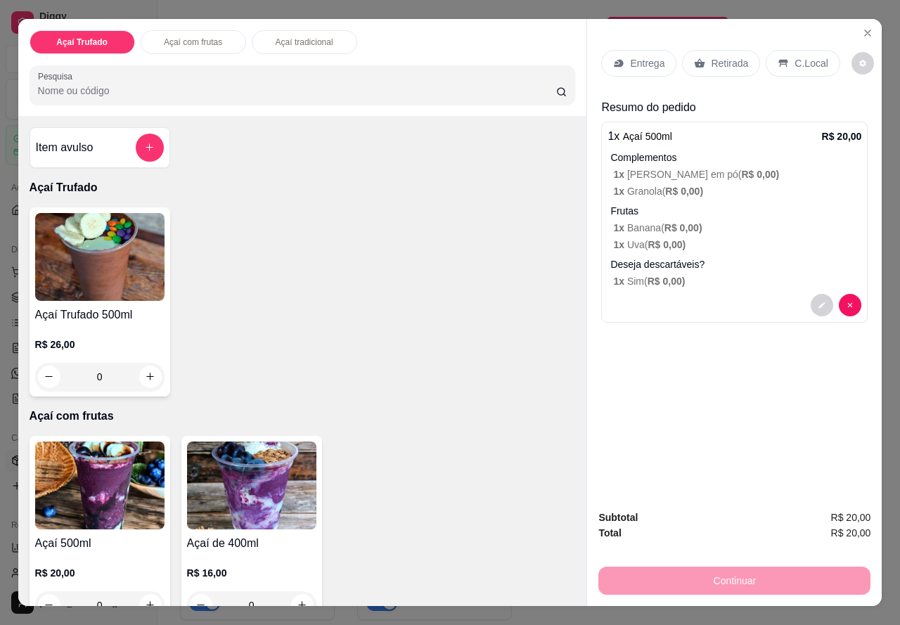
click at [103, 503] on img at bounding box center [99, 485] width 129 height 88
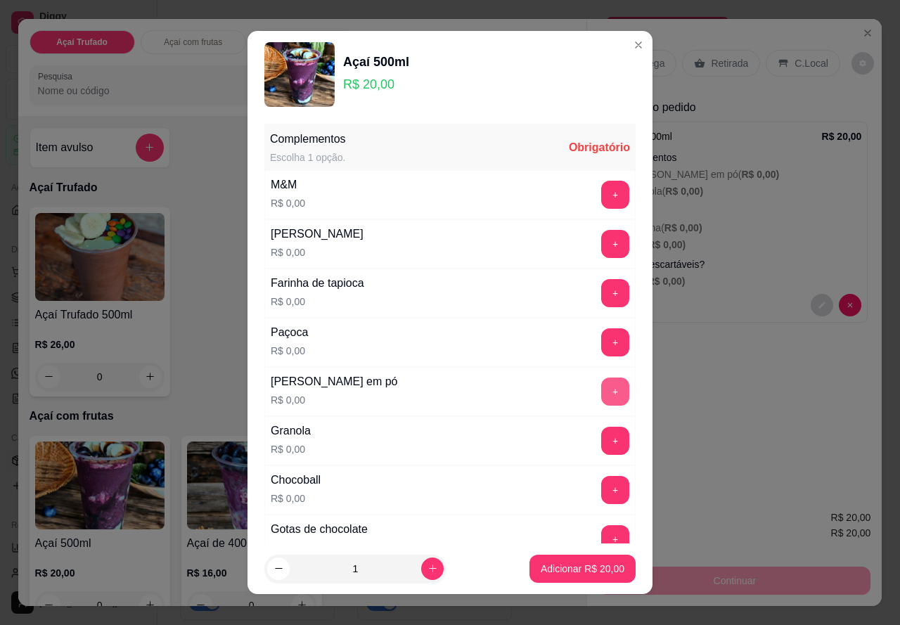
click at [601, 389] on button "+" at bounding box center [615, 391] width 28 height 28
click at [602, 437] on button "+" at bounding box center [615, 440] width 27 height 27
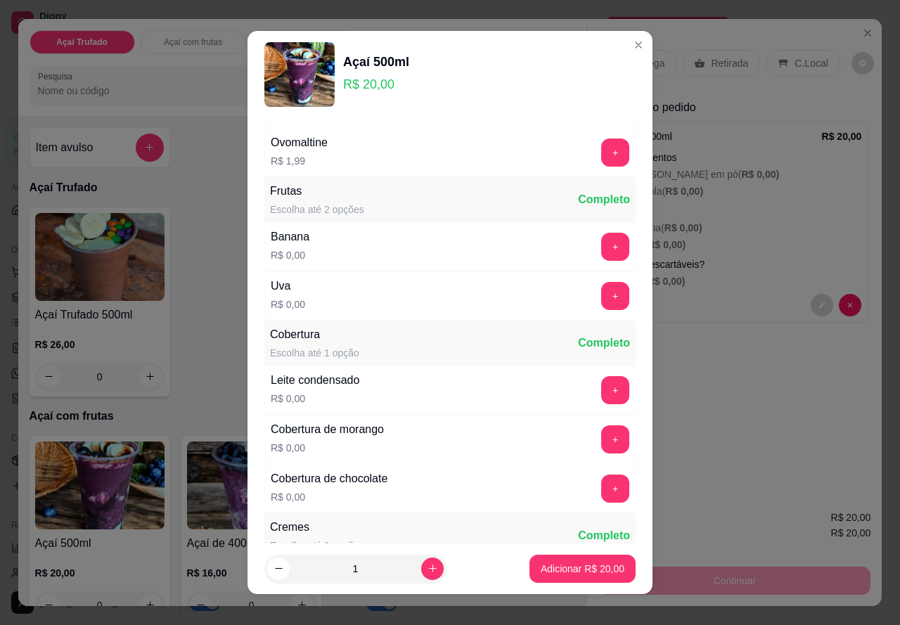
scroll to position [492, 0]
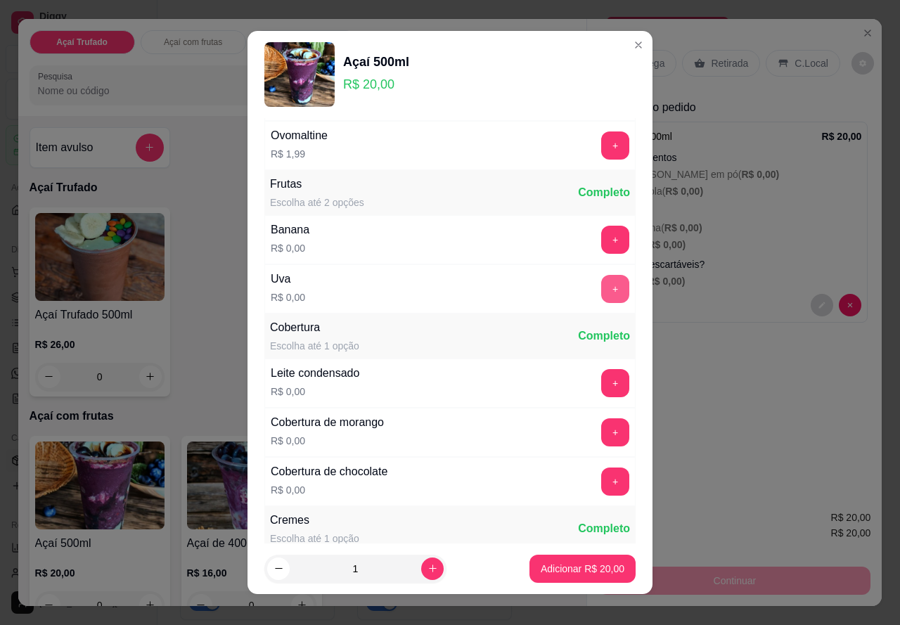
click at [601, 290] on button "+" at bounding box center [615, 289] width 28 height 28
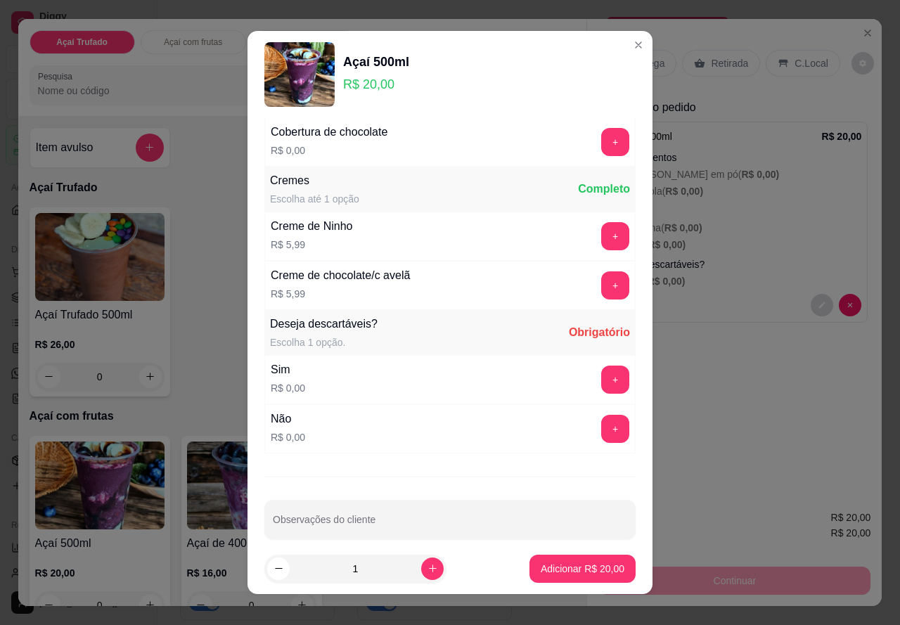
scroll to position [847, 0]
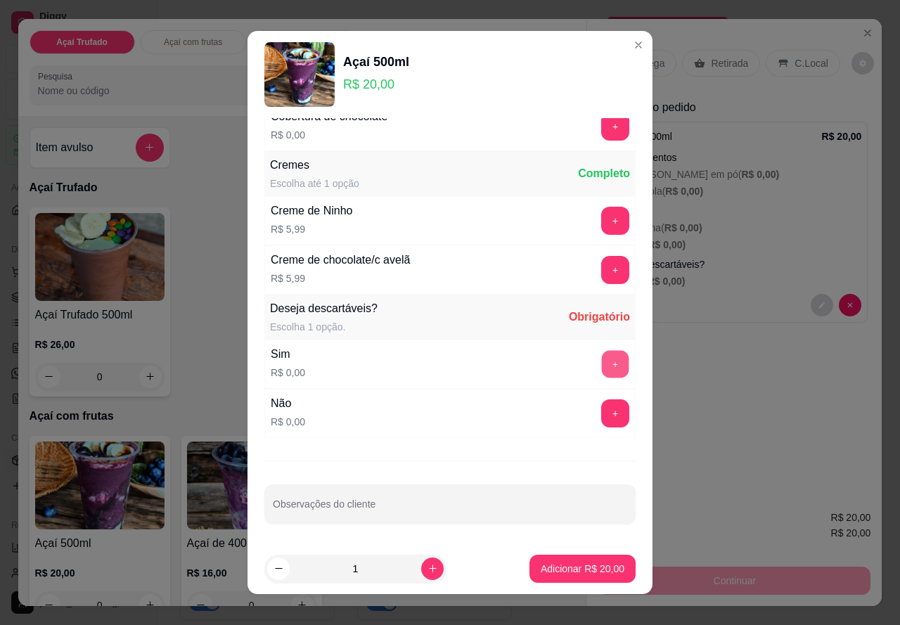
click at [602, 362] on button "+" at bounding box center [615, 364] width 27 height 27
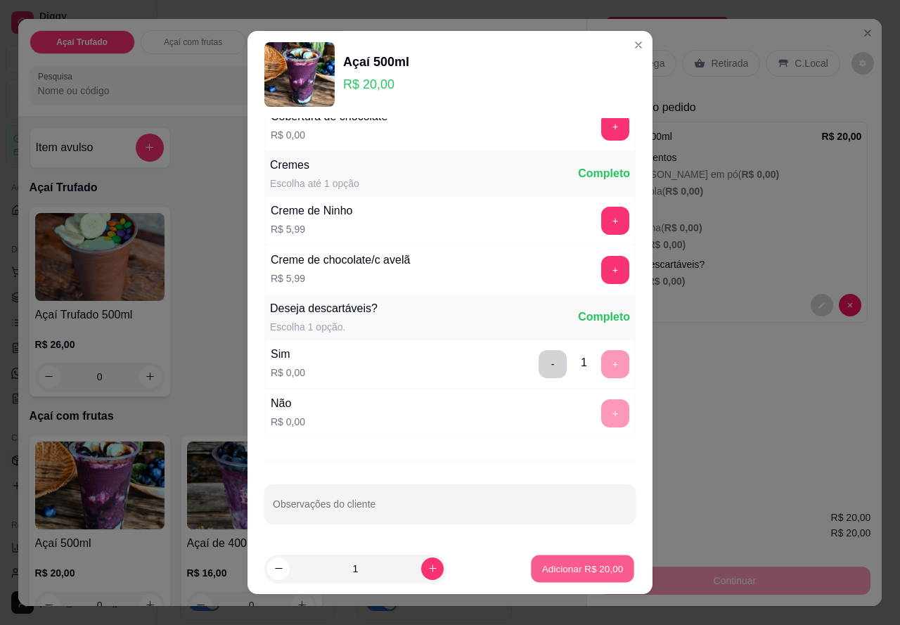
click at [580, 562] on p "Adicionar R$ 20,00" at bounding box center [583, 568] width 82 height 13
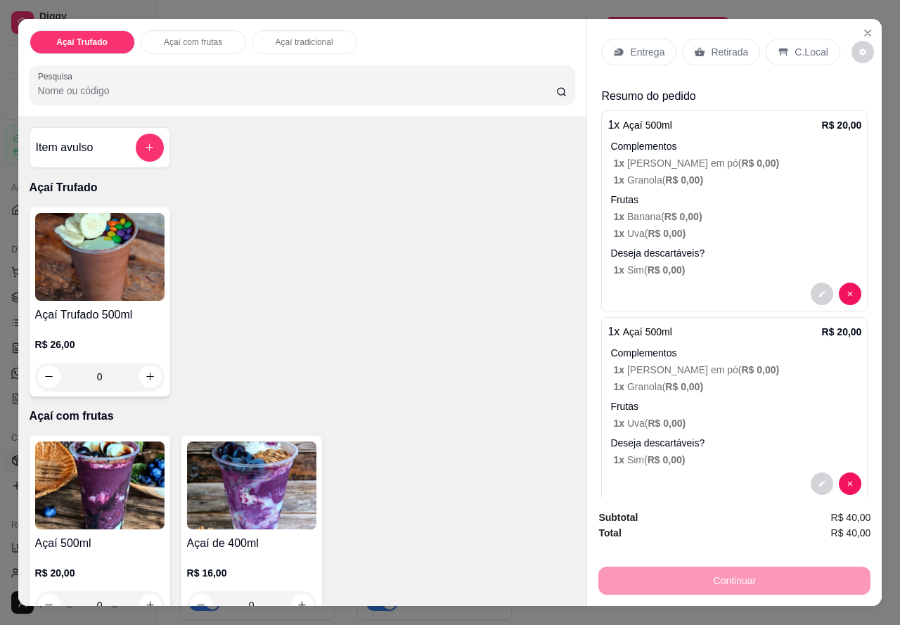
scroll to position [0, 0]
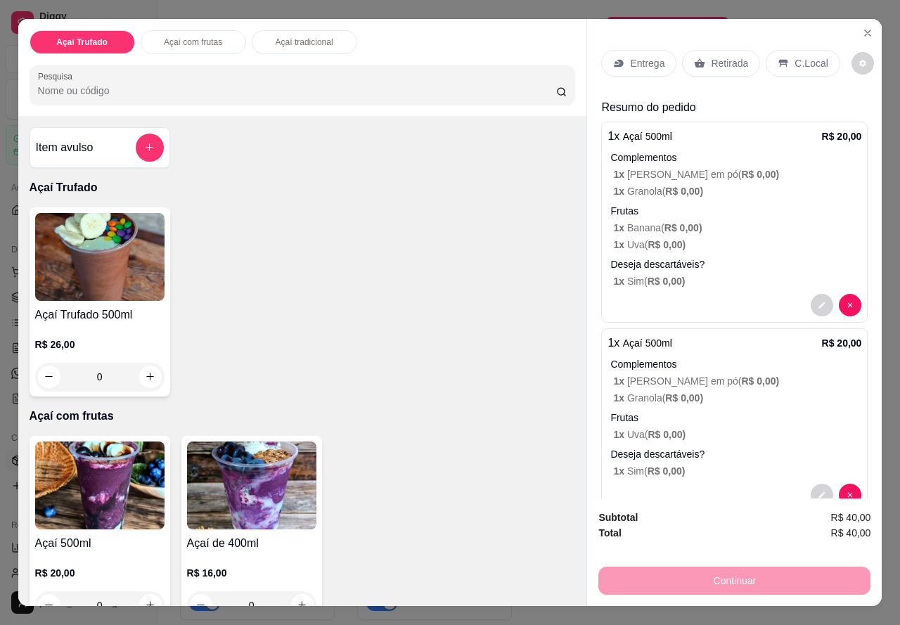
click at [645, 56] on p "Entrega" at bounding box center [647, 63] width 34 height 14
click at [630, 58] on p "Entrega" at bounding box center [647, 63] width 34 height 14
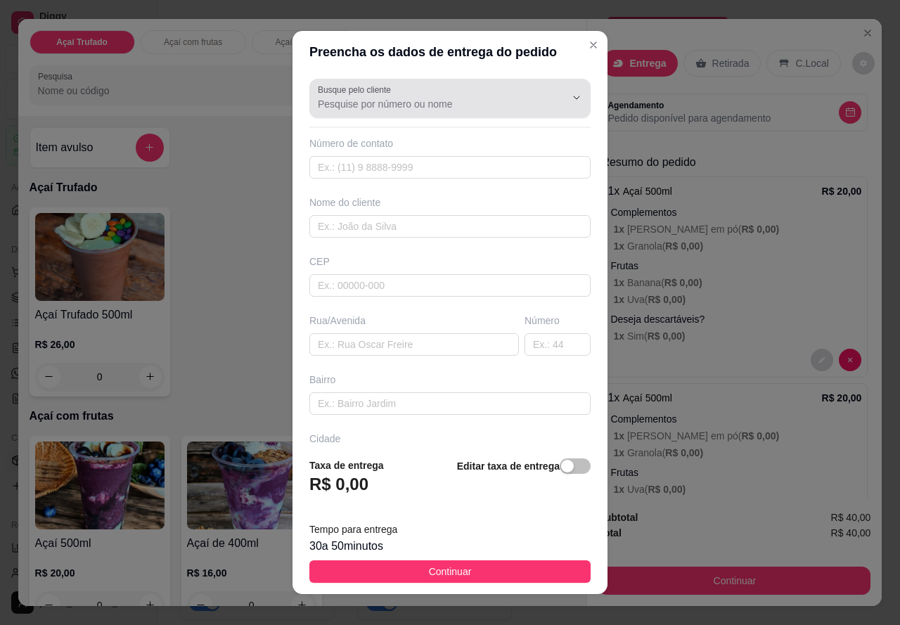
click at [422, 100] on input "Busque pelo cliente" at bounding box center [430, 104] width 225 height 14
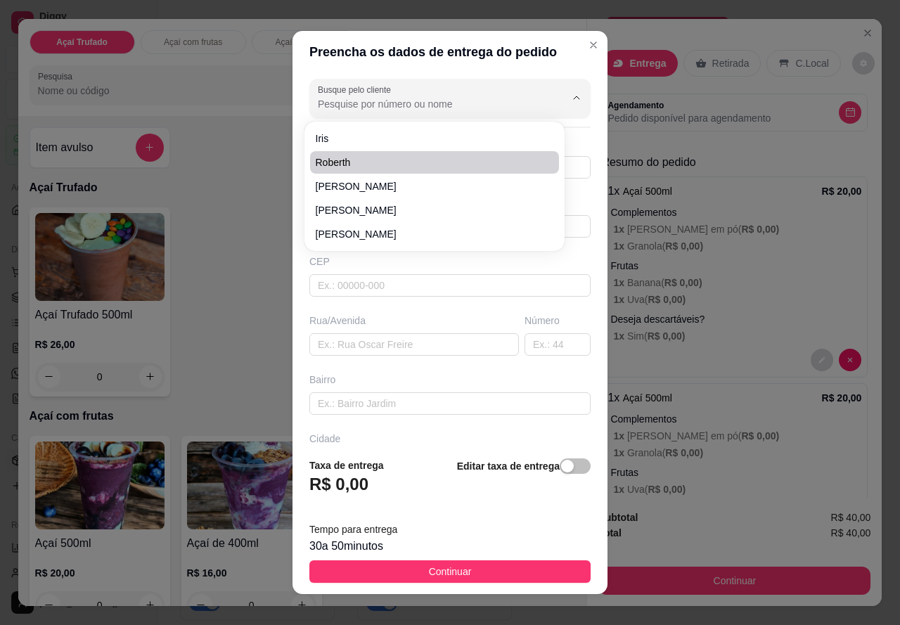
click at [346, 171] on li "Roberth" at bounding box center [434, 162] width 249 height 22
type input "Roberth"
type input "98988327442"
type input "Roberth"
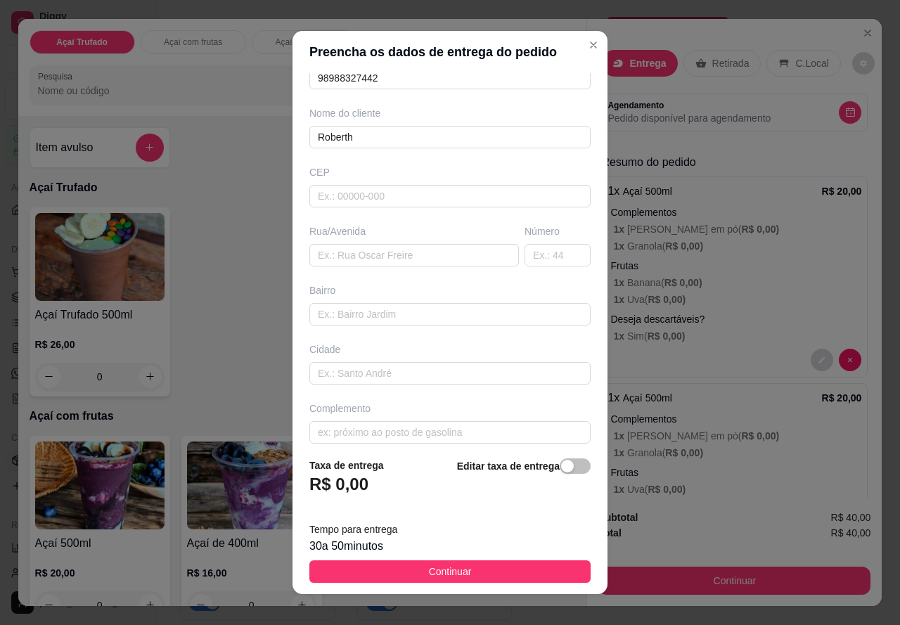
scroll to position [100, 0]
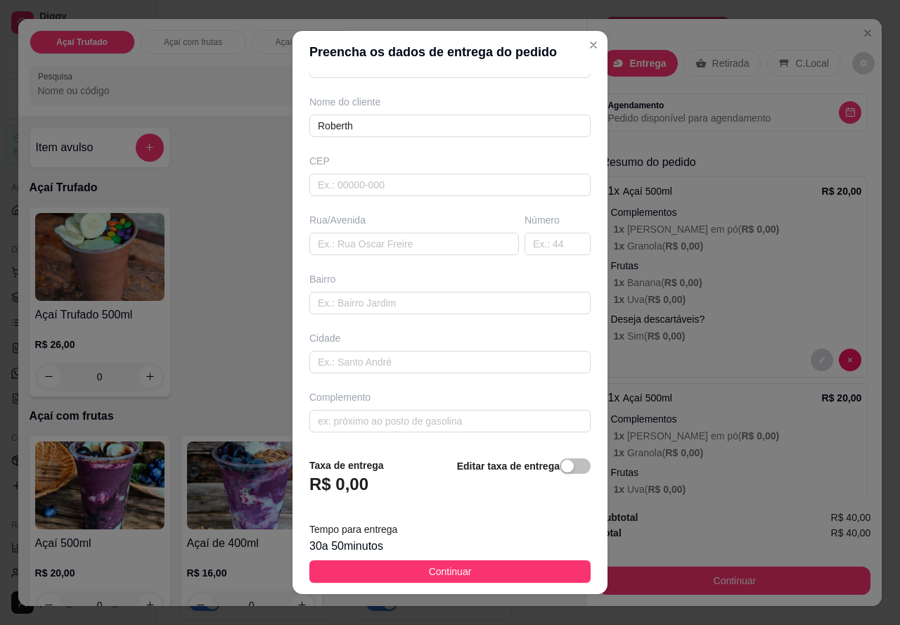
click at [431, 565] on span "Continuar" at bounding box center [450, 571] width 43 height 15
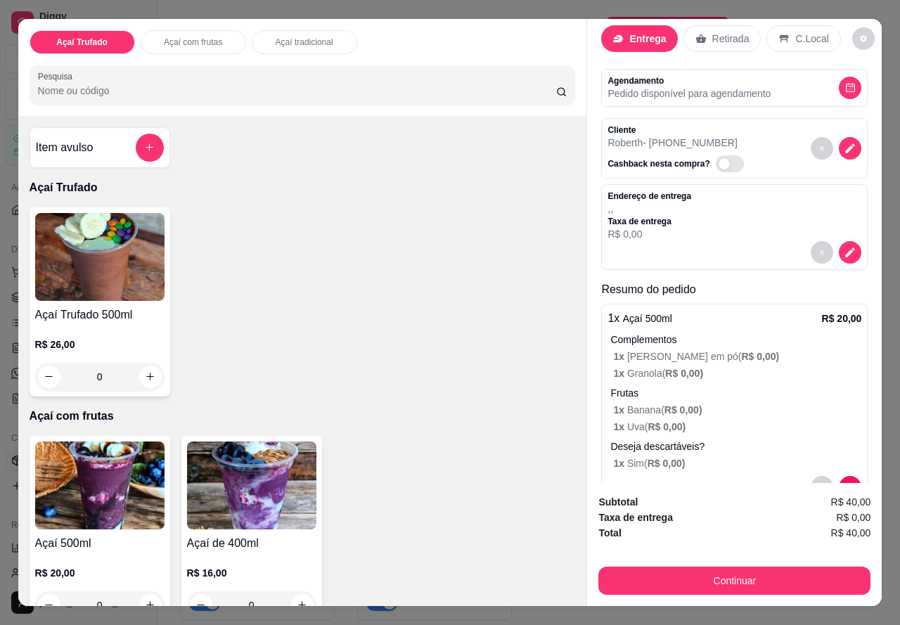
scroll to position [0, 0]
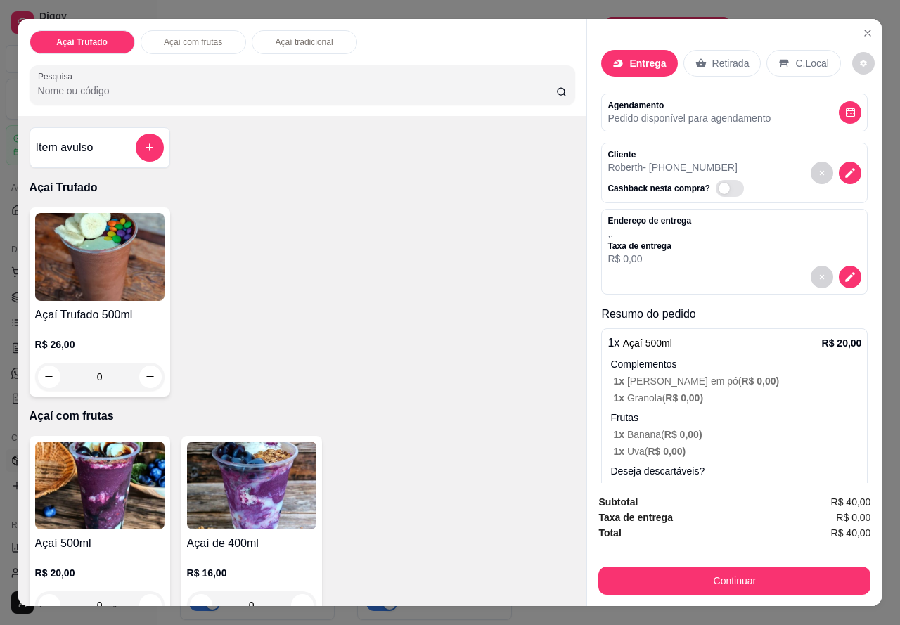
click at [796, 110] on div "Agendamento Pedido disponível para agendamento" at bounding box center [734, 112] width 254 height 25
click at [845, 108] on icon "decrease-product-quantity" at bounding box center [849, 112] width 9 height 9
click at [648, 63] on p "Entrega" at bounding box center [647, 63] width 37 height 14
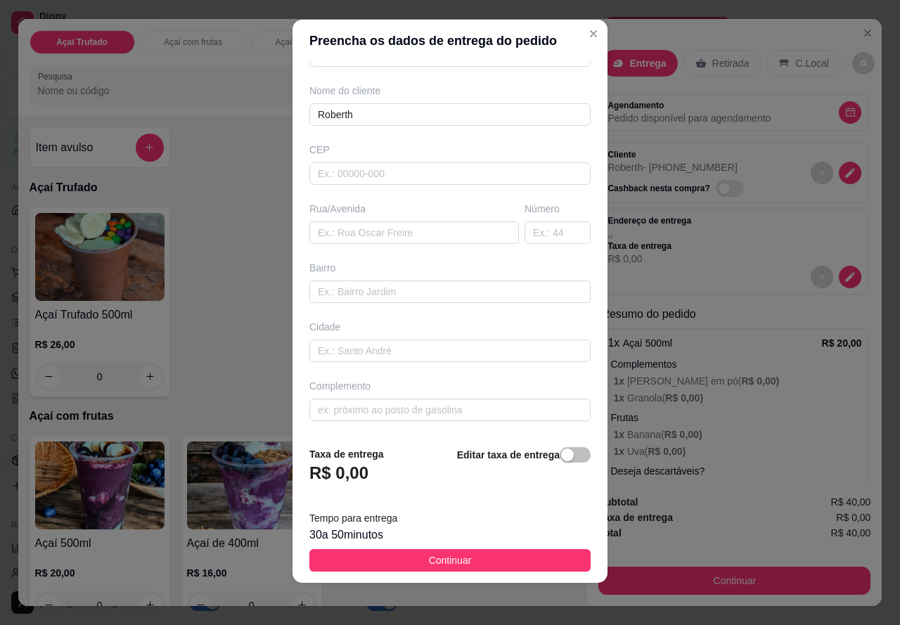
scroll to position [14, 0]
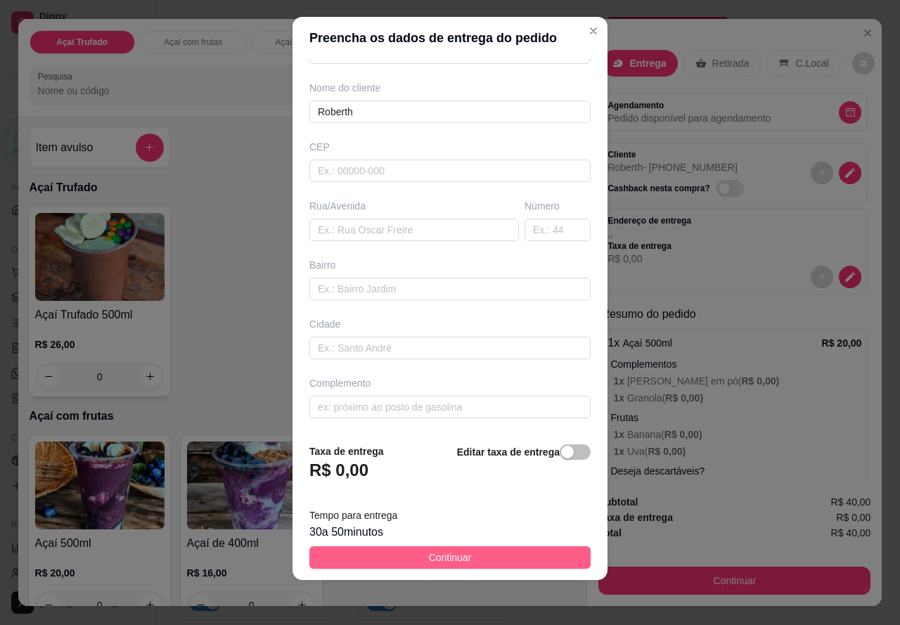
click at [454, 552] on span "Continuar" at bounding box center [450, 557] width 43 height 15
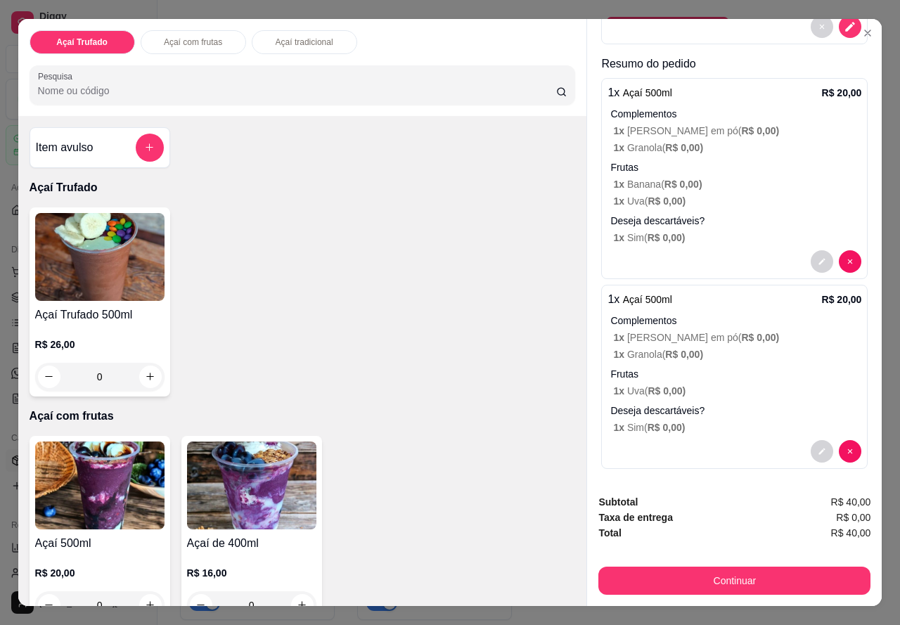
scroll to position [255, 0]
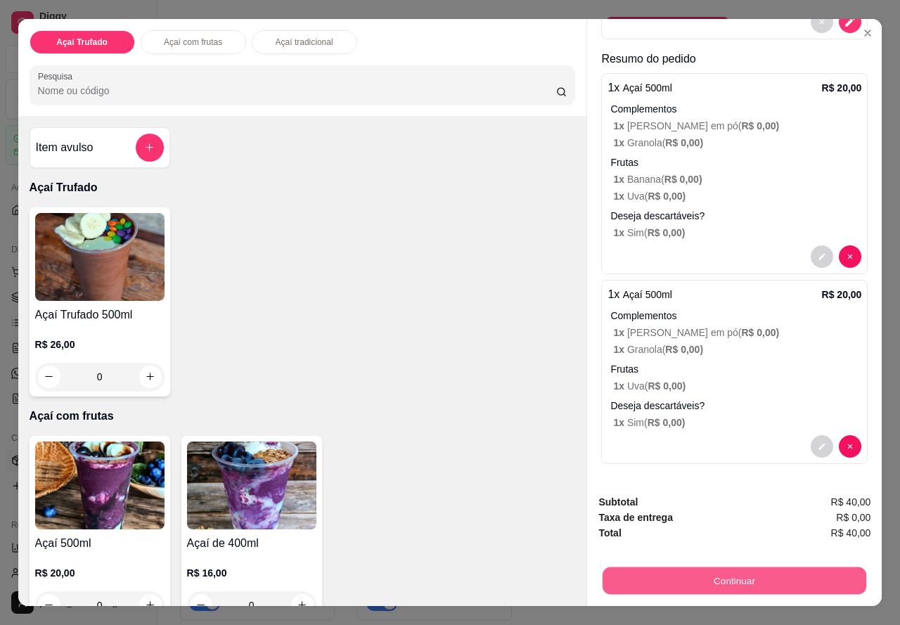
click at [738, 568] on button "Continuar" at bounding box center [734, 580] width 264 height 27
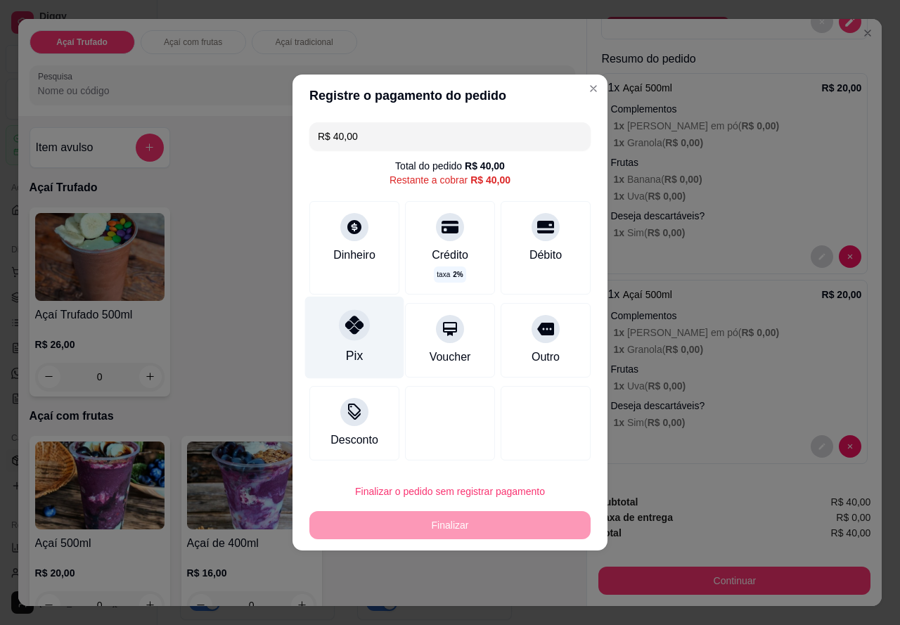
click at [347, 340] on div "Pix" at bounding box center [354, 338] width 99 height 82
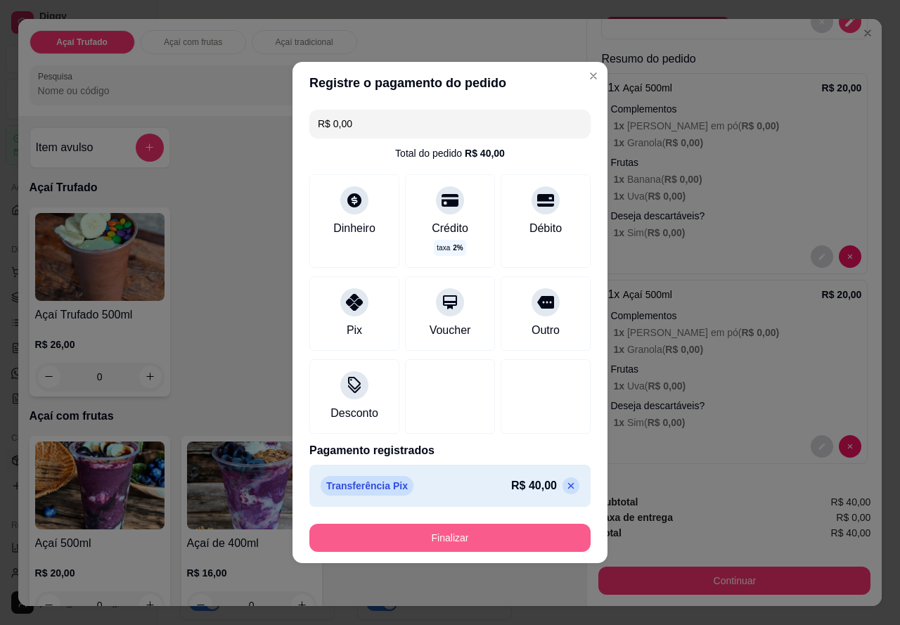
click at [466, 534] on button "Finalizar" at bounding box center [449, 538] width 281 height 28
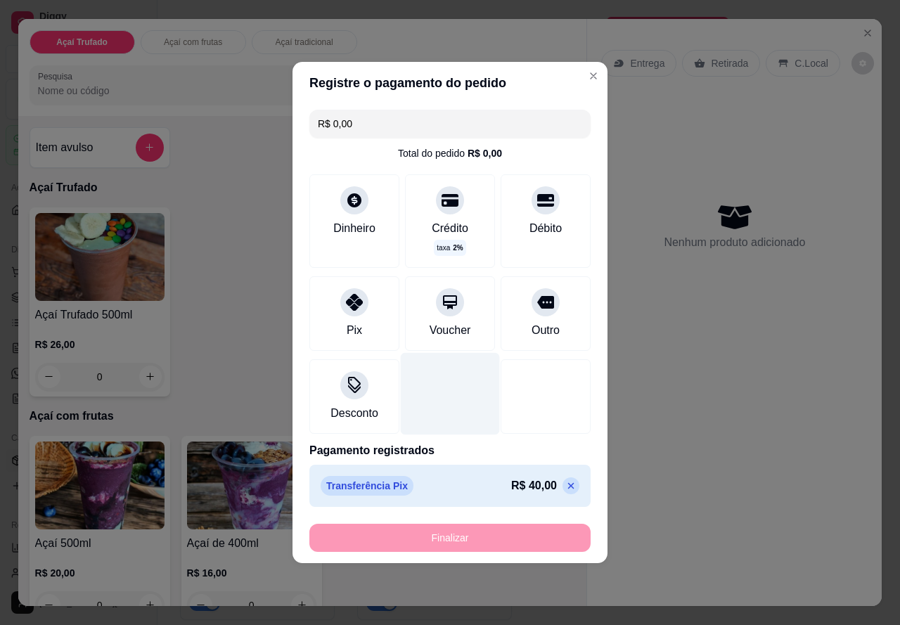
type input "-R$ 40,00"
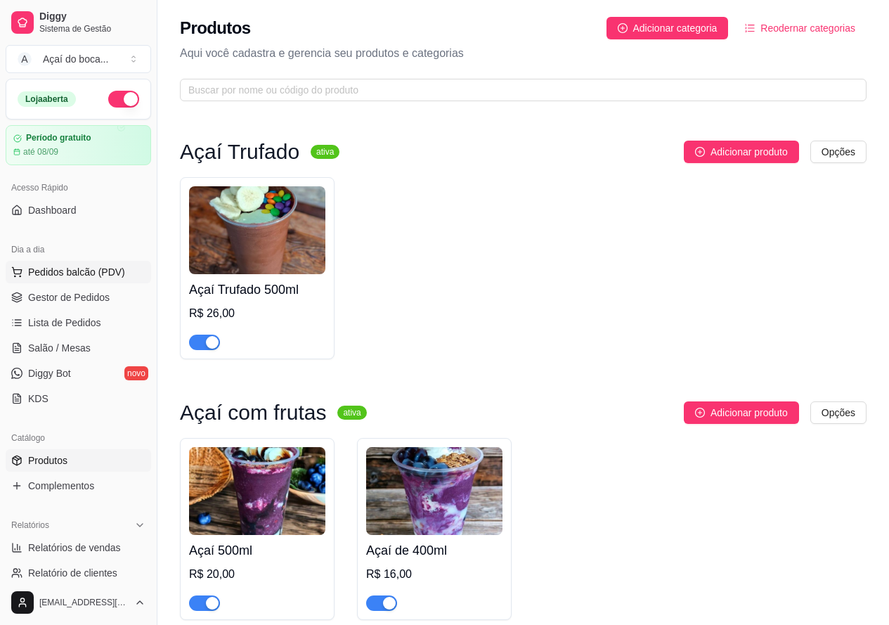
click at [58, 277] on span "Pedidos balcão (PDV)" at bounding box center [76, 272] width 97 height 14
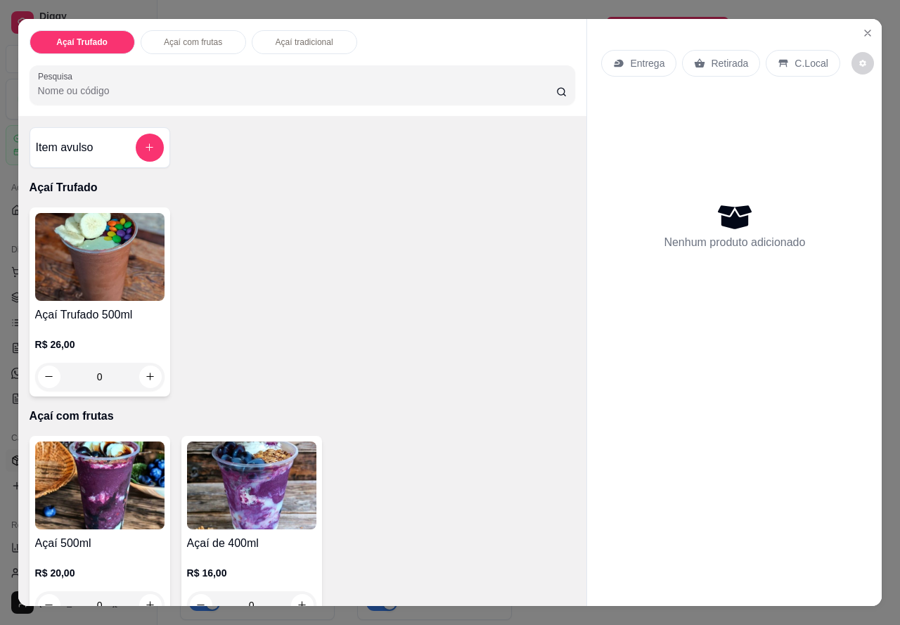
click at [862, 27] on icon "Close" at bounding box center [867, 32] width 11 height 11
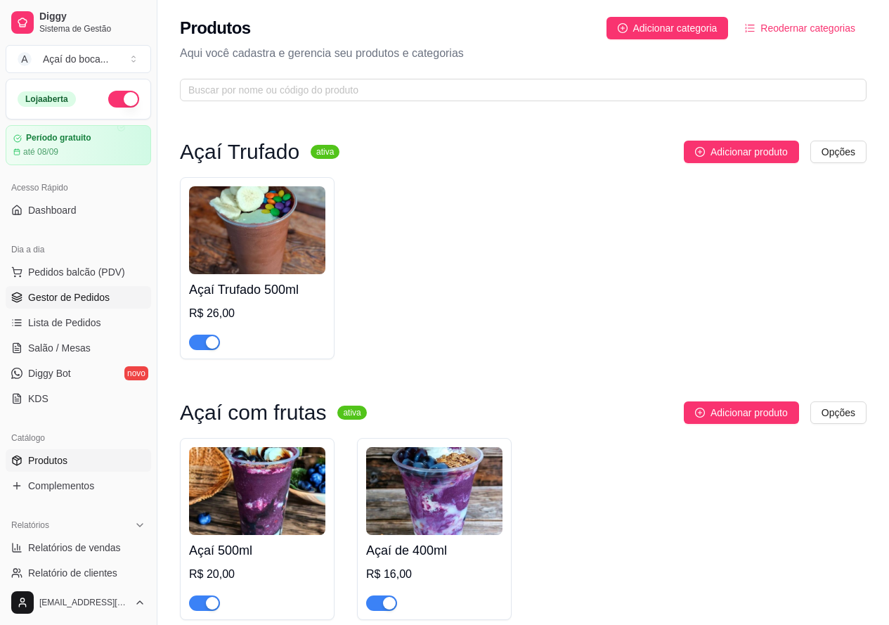
click at [93, 299] on span "Gestor de Pedidos" at bounding box center [69, 297] width 82 height 14
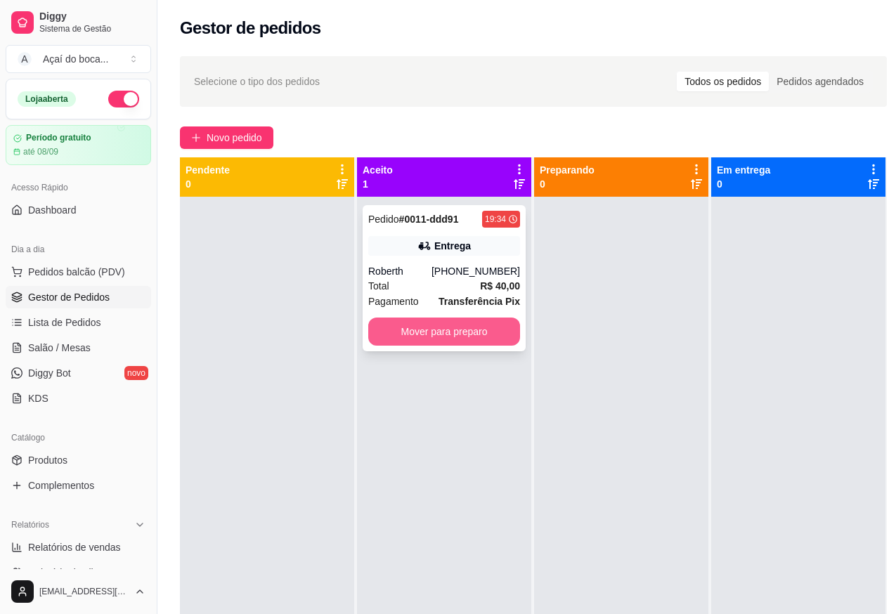
click at [449, 328] on button "Mover para preparo" at bounding box center [444, 332] width 152 height 28
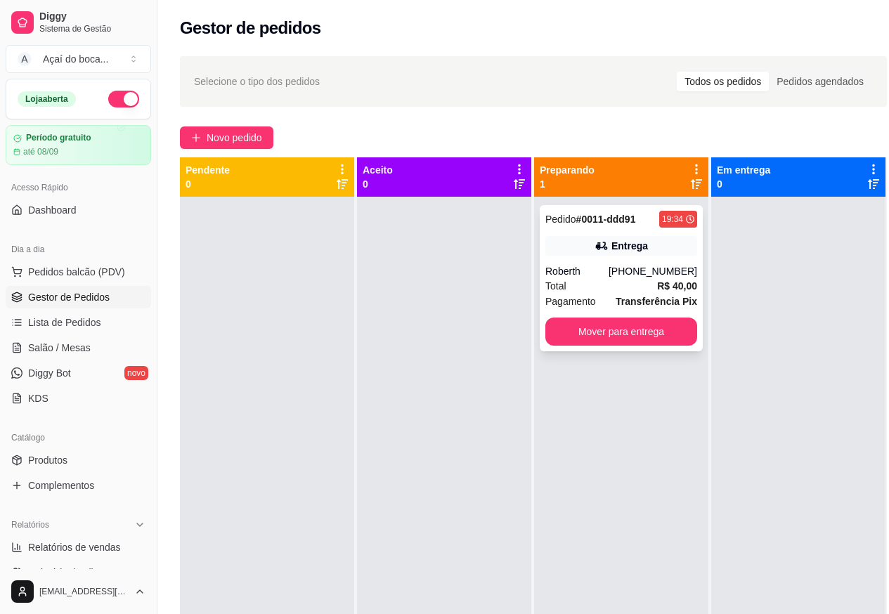
click at [600, 242] on icon at bounding box center [602, 246] width 14 height 14
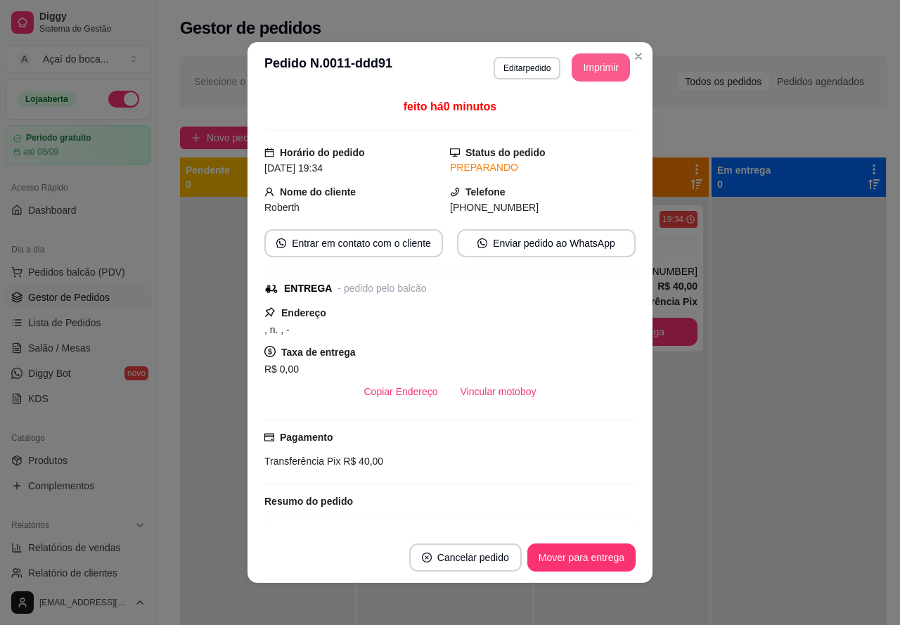
click at [606, 75] on button "Imprimir" at bounding box center [600, 67] width 58 height 28
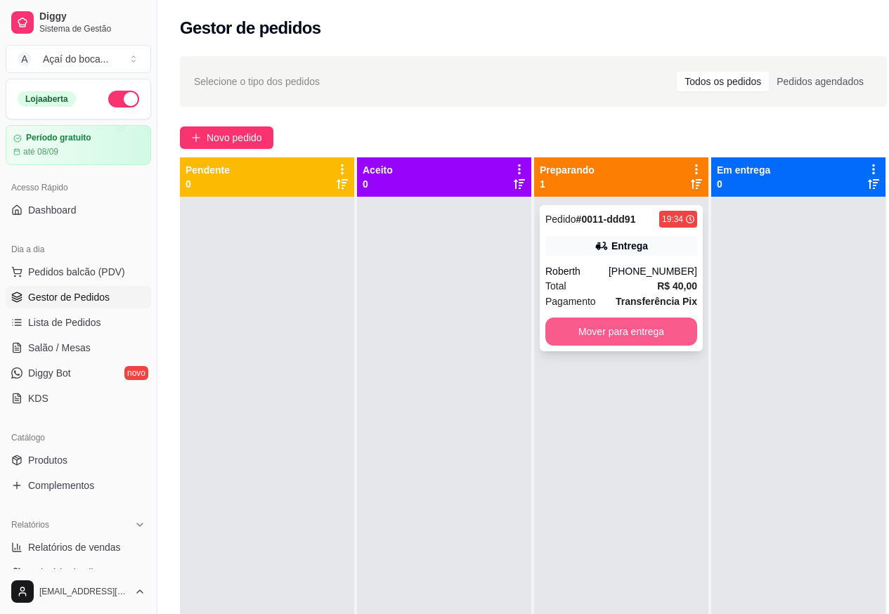
click at [646, 337] on button "Mover para entrega" at bounding box center [621, 332] width 152 height 28
